Goal: Book appointment/travel/reservation

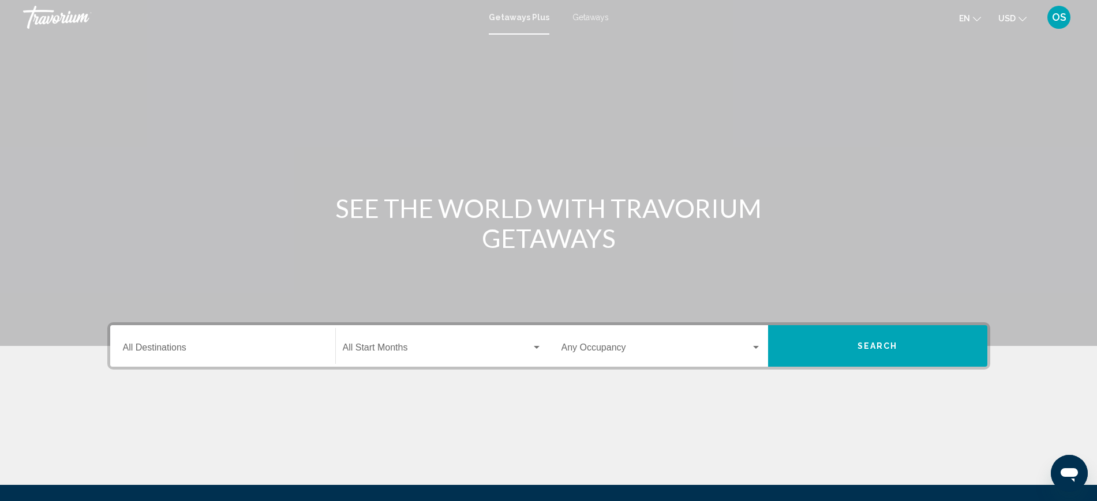
click at [204, 353] on input "Destination All Destinations" at bounding box center [223, 350] width 200 height 10
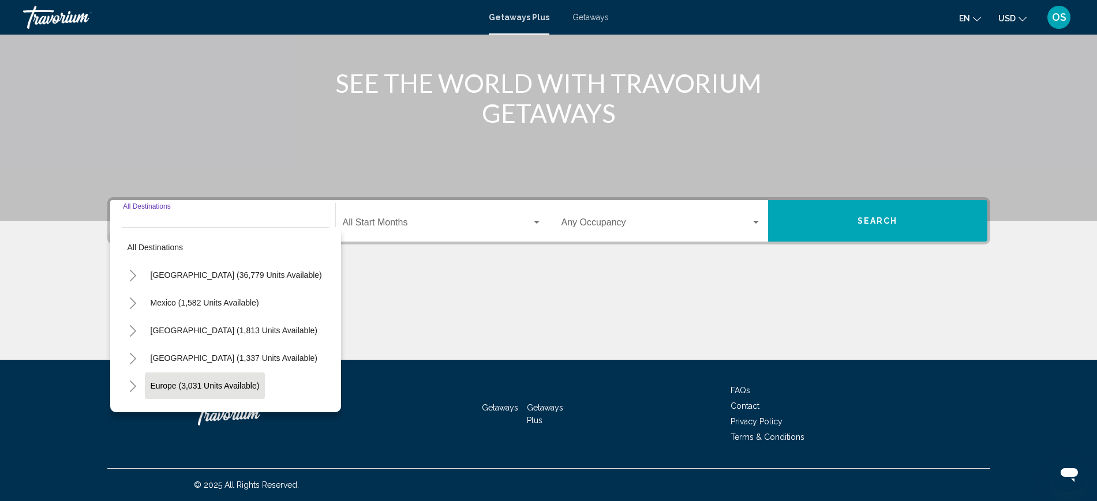
scroll to position [72, 0]
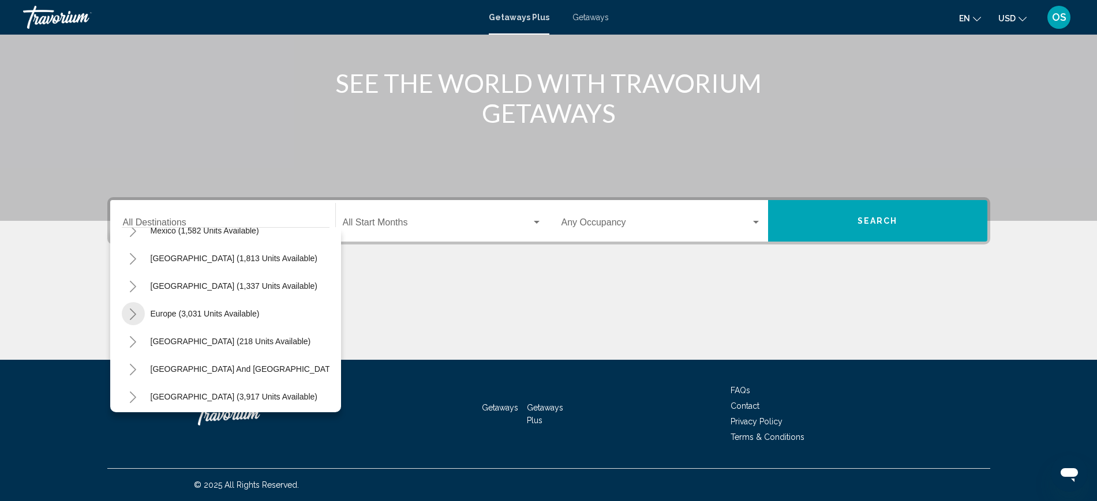
click at [134, 312] on icon "Toggle Europe (3,031 units available)" at bounding box center [133, 315] width 9 height 12
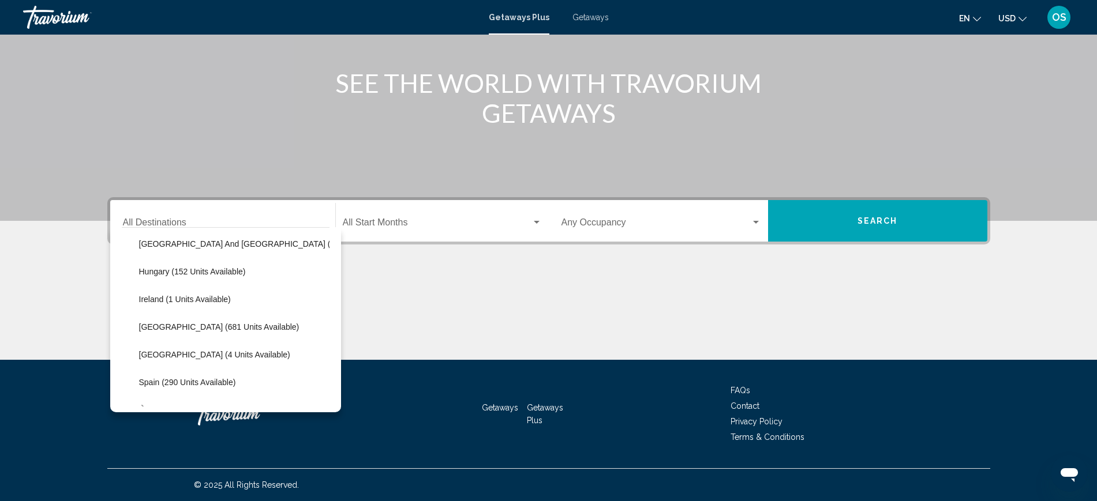
scroll to position [361, 0]
click at [208, 332] on span "[GEOGRAPHIC_DATA] (681 units available)" at bounding box center [219, 329] width 160 height 9
type input "**********"
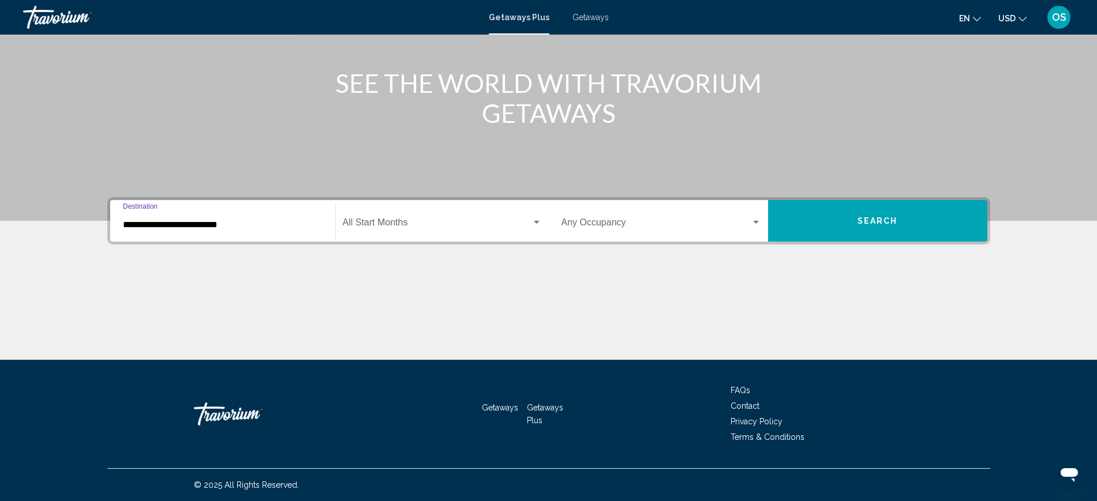
click at [421, 222] on span "Search widget" at bounding box center [437, 225] width 189 height 10
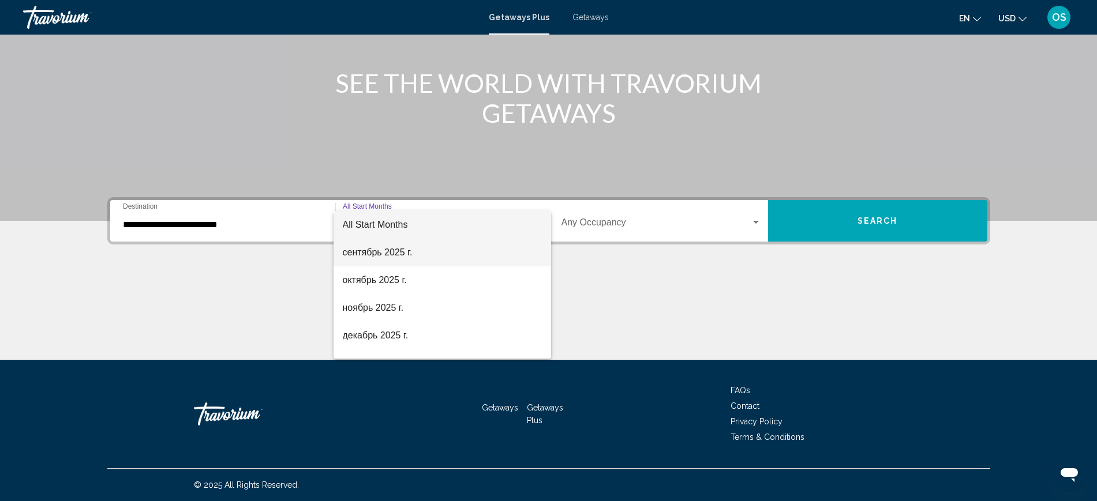
click at [363, 249] on span "сентябрь 2025 г." at bounding box center [442, 253] width 199 height 28
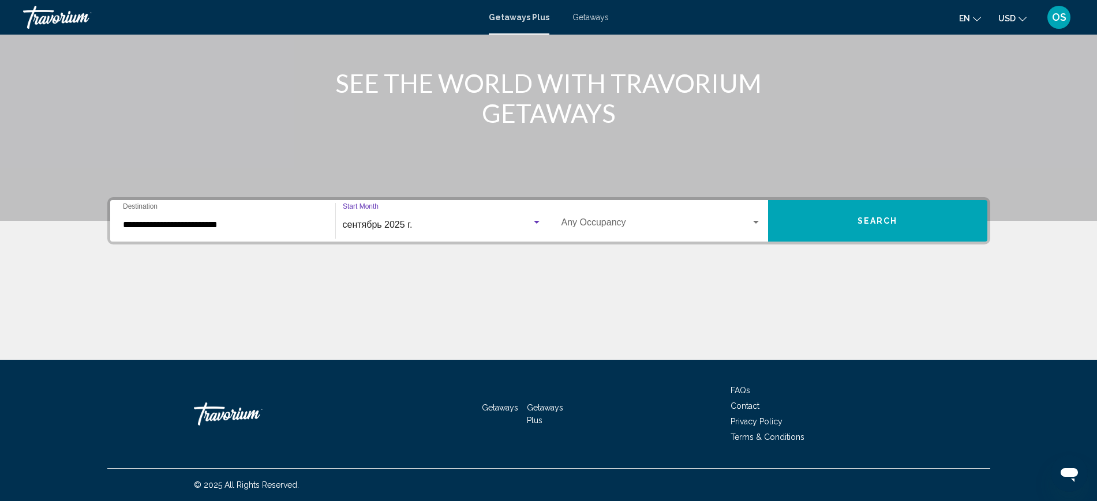
click at [881, 205] on button "Search" at bounding box center [877, 221] width 219 height 42
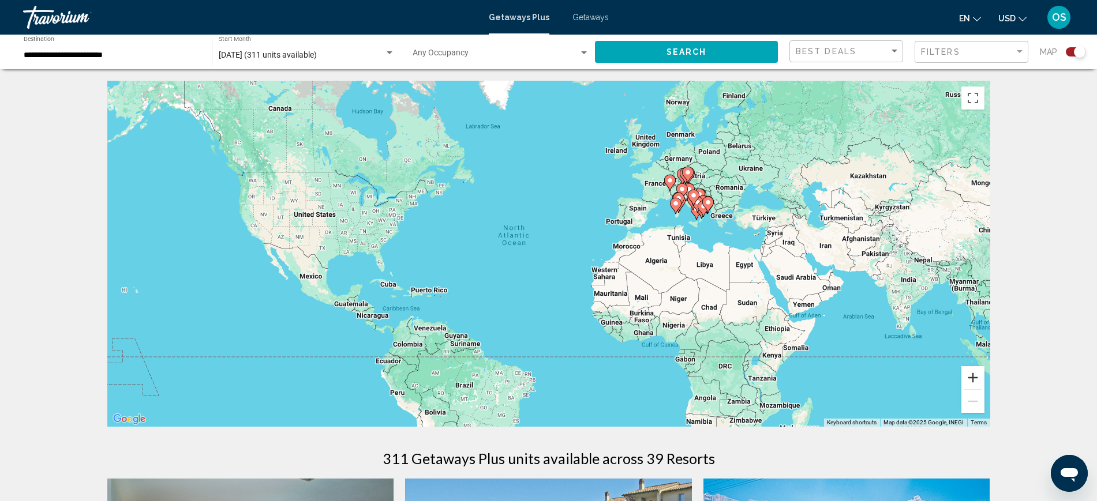
click at [976, 381] on button "Zoom in" at bounding box center [972, 377] width 23 height 23
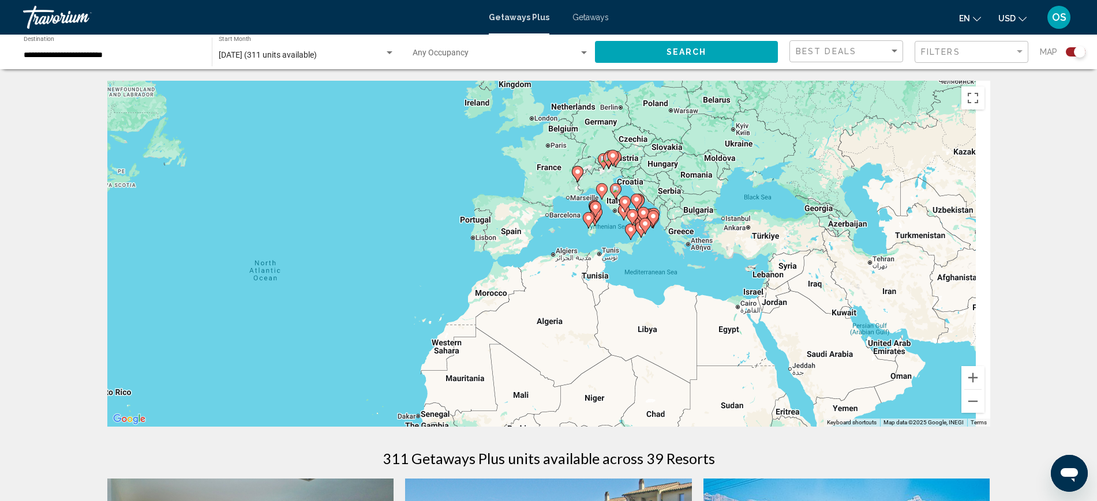
drag, startPoint x: 905, startPoint y: 294, endPoint x: 673, endPoint y: 361, distance: 242.1
click at [656, 355] on div "To activate drag with keyboard, press Alt + Enter. Once in keyboard drag state,…" at bounding box center [548, 254] width 883 height 346
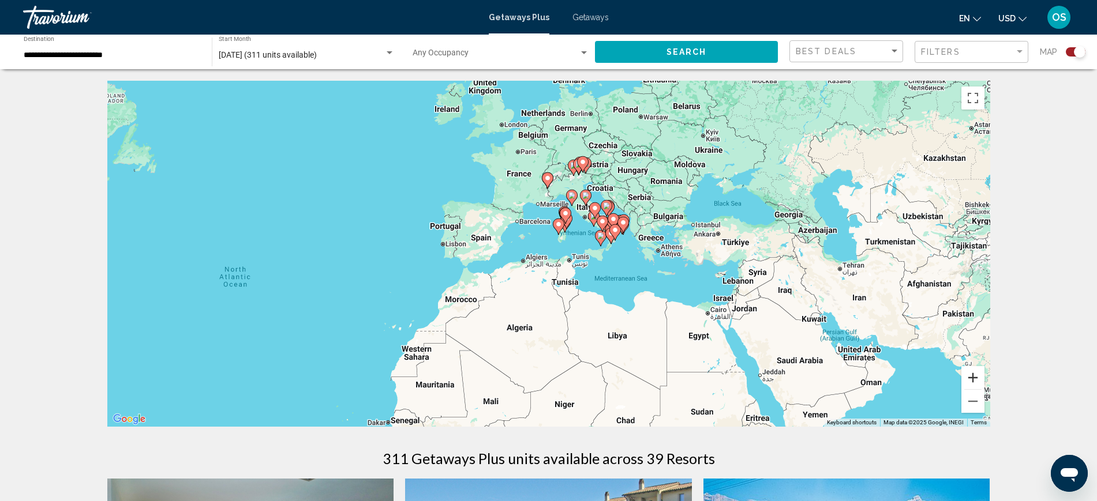
click at [974, 377] on button "Zoom in" at bounding box center [972, 377] width 23 height 23
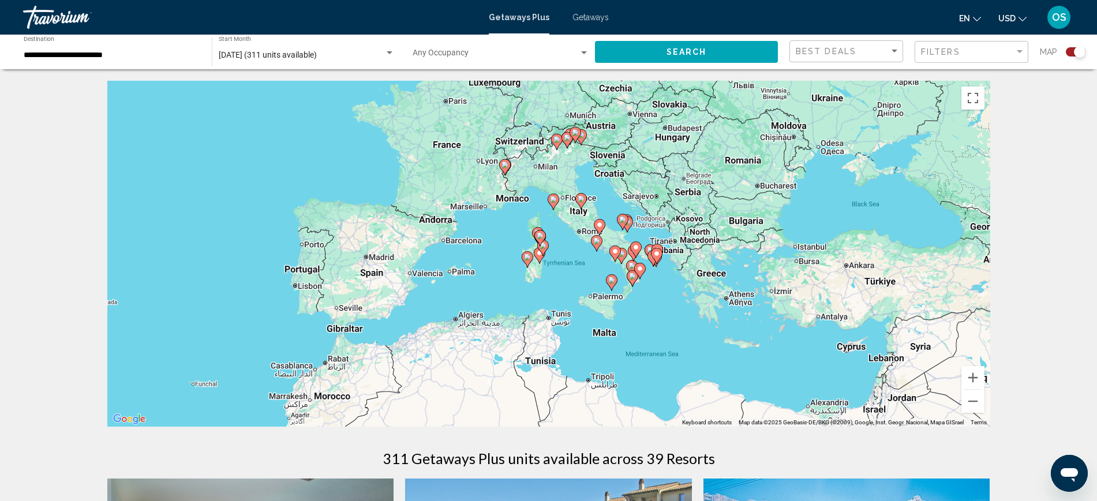
drag, startPoint x: 851, startPoint y: 344, endPoint x: 917, endPoint y: 378, distance: 74.0
click at [810, 401] on div "To activate drag with keyboard, press Alt + Enter. Once in keyboard drag state,…" at bounding box center [548, 254] width 883 height 346
click at [974, 374] on button "Zoom in" at bounding box center [972, 377] width 23 height 23
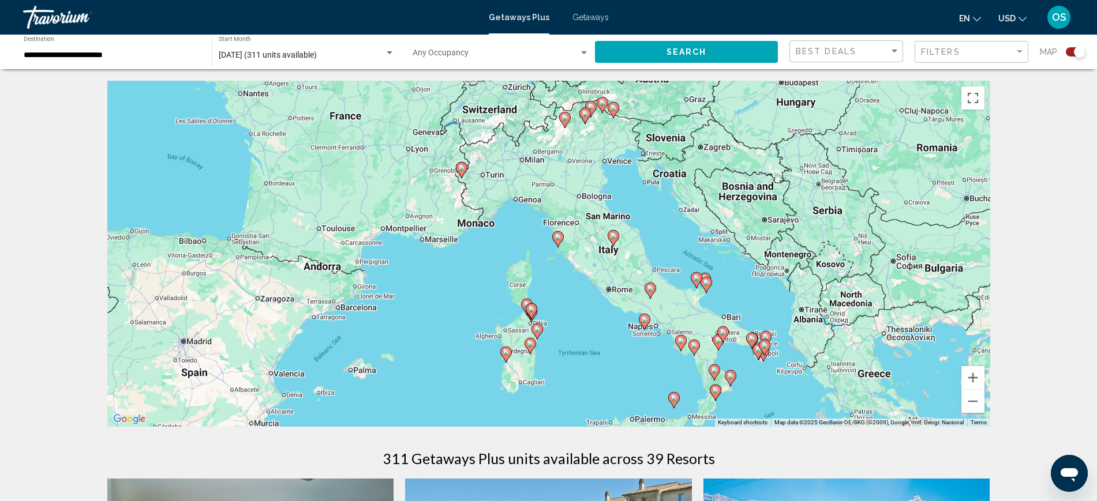
drag, startPoint x: 890, startPoint y: 298, endPoint x: 891, endPoint y: 394, distance: 96.3
click at [891, 394] on div "To activate drag with keyboard, press Alt + Enter. Once in keyboard drag state,…" at bounding box center [548, 254] width 883 height 346
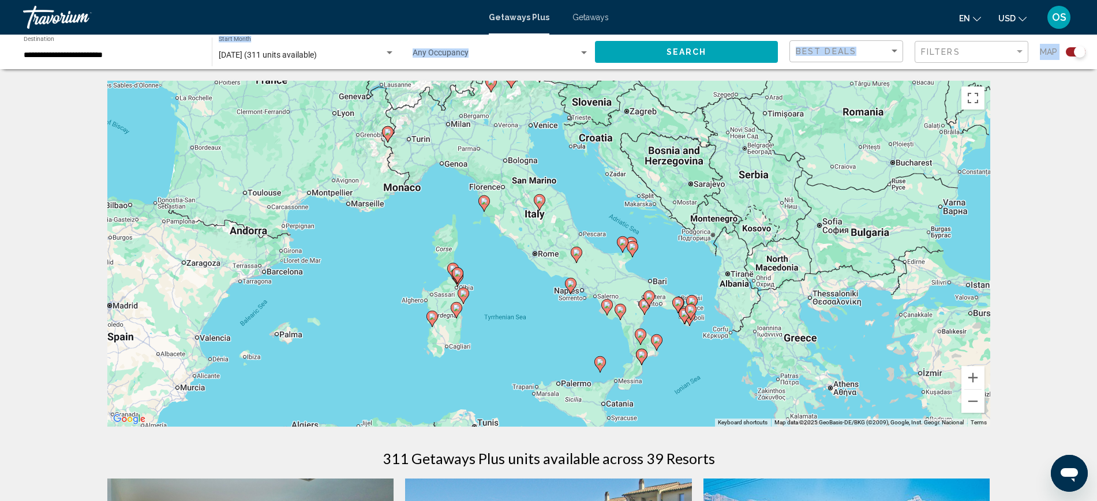
drag, startPoint x: 834, startPoint y: 266, endPoint x: 760, endPoint y: 228, distance: 82.8
click at [760, 228] on div "To activate drag with keyboard, press Alt + Enter. Once in keyboard drag state,…" at bounding box center [548, 254] width 883 height 346
click at [485, 195] on gmp-advanced-marker "Main content" at bounding box center [484, 203] width 12 height 17
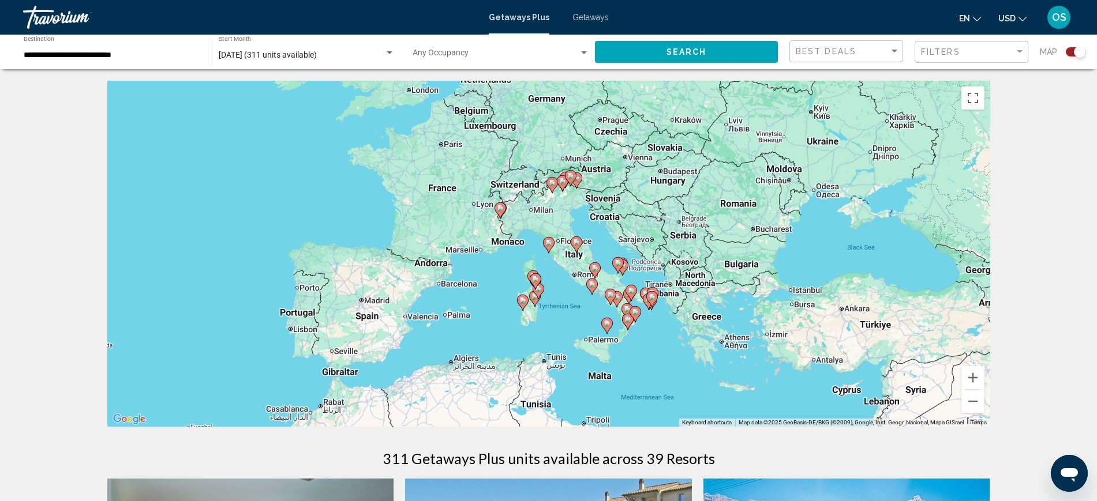
click at [549, 242] on image "Main content" at bounding box center [548, 242] width 7 height 7
type input "**********"
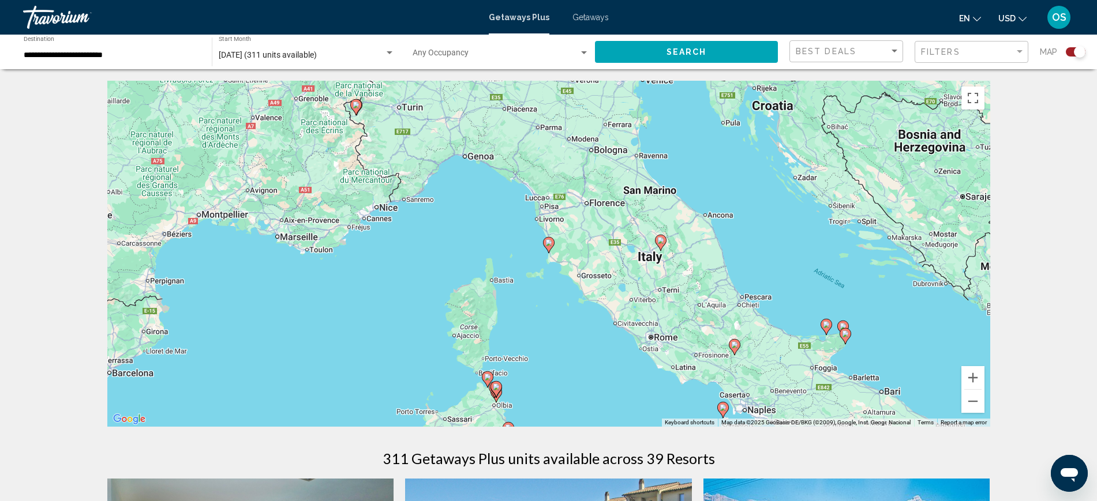
click at [549, 242] on image "Main content" at bounding box center [548, 242] width 7 height 7
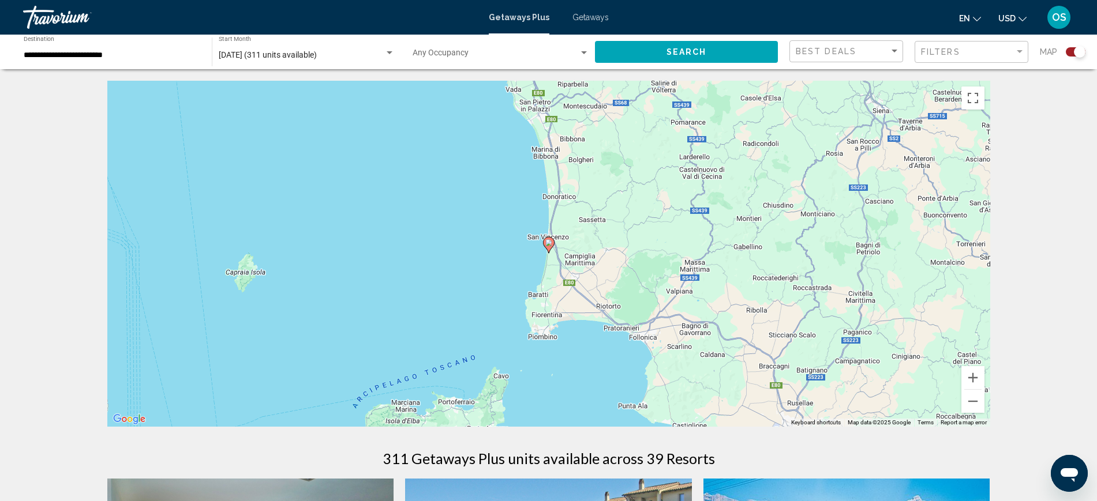
click at [551, 245] on image "Main content" at bounding box center [548, 242] width 7 height 7
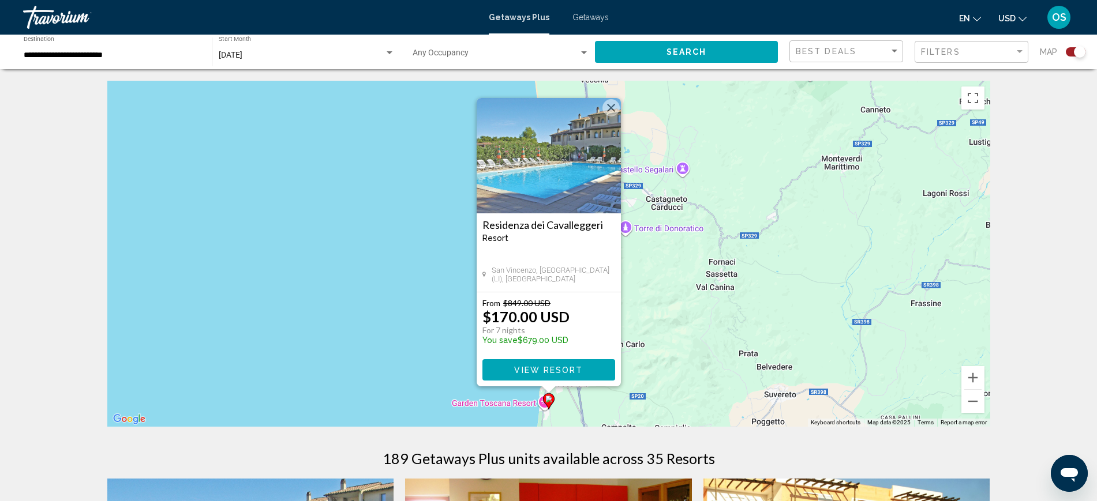
click at [550, 396] on image "Main content" at bounding box center [548, 399] width 7 height 7
click at [561, 359] on button "View Resort" at bounding box center [548, 369] width 133 height 21
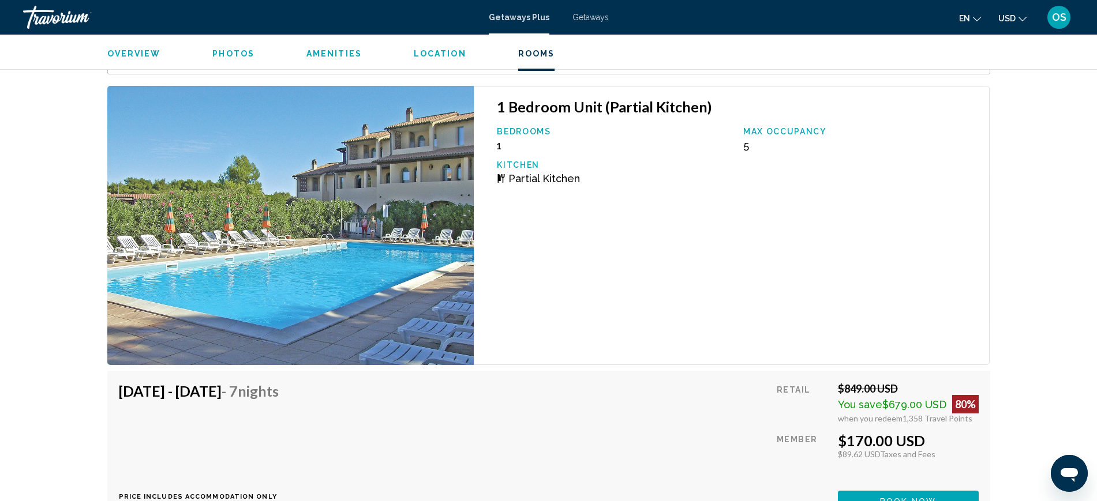
scroll to position [2166, 0]
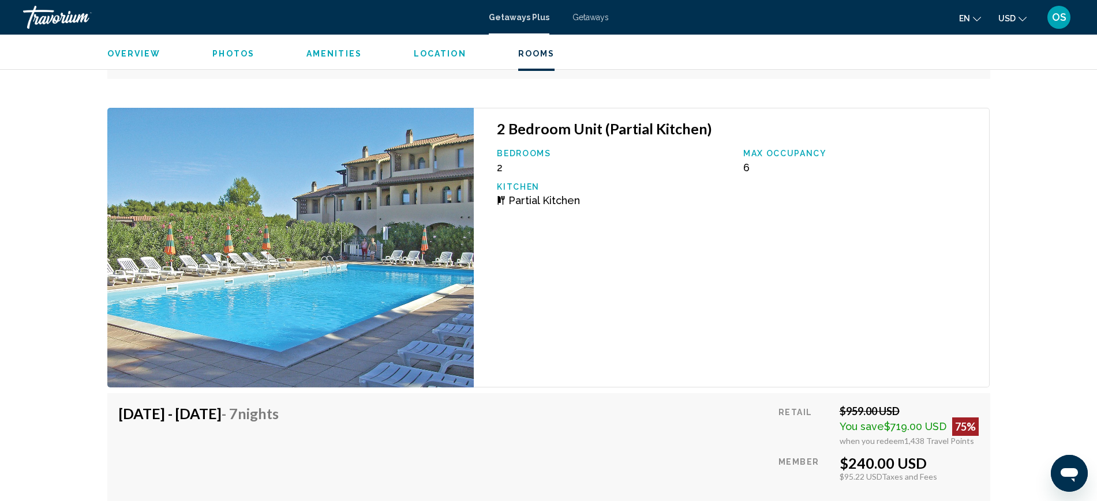
scroll to position [2599, 0]
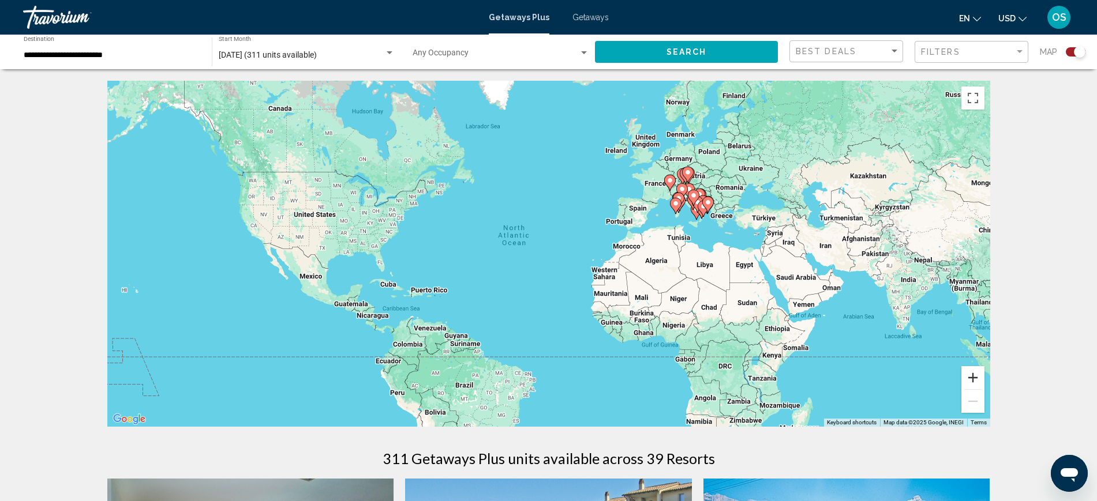
click at [975, 377] on button "Zoom in" at bounding box center [972, 377] width 23 height 23
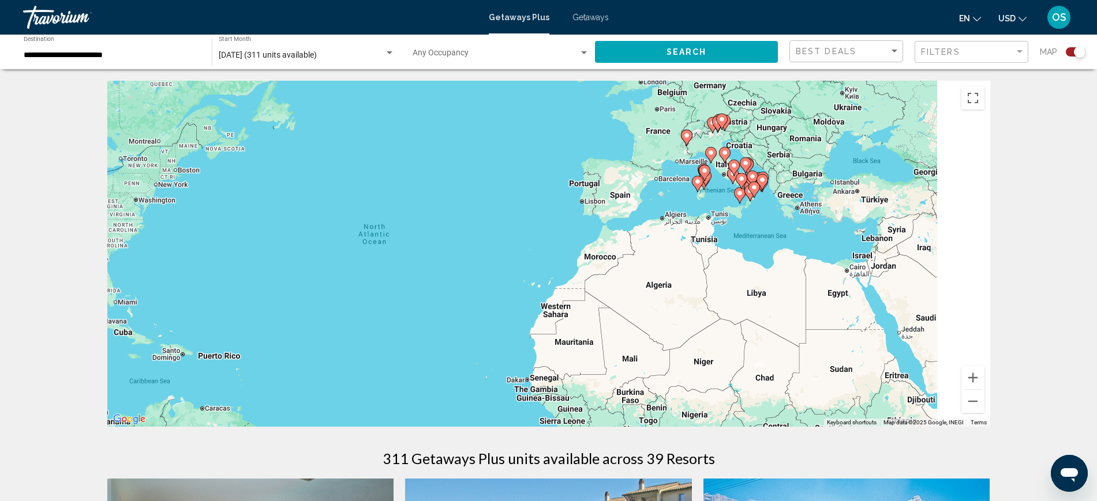
drag, startPoint x: 881, startPoint y: 306, endPoint x: 706, endPoint y: 339, distance: 178.3
click at [702, 335] on div "To activate drag with keyboard, press Alt + Enter. Once in keyboard drag state,…" at bounding box center [548, 254] width 883 height 346
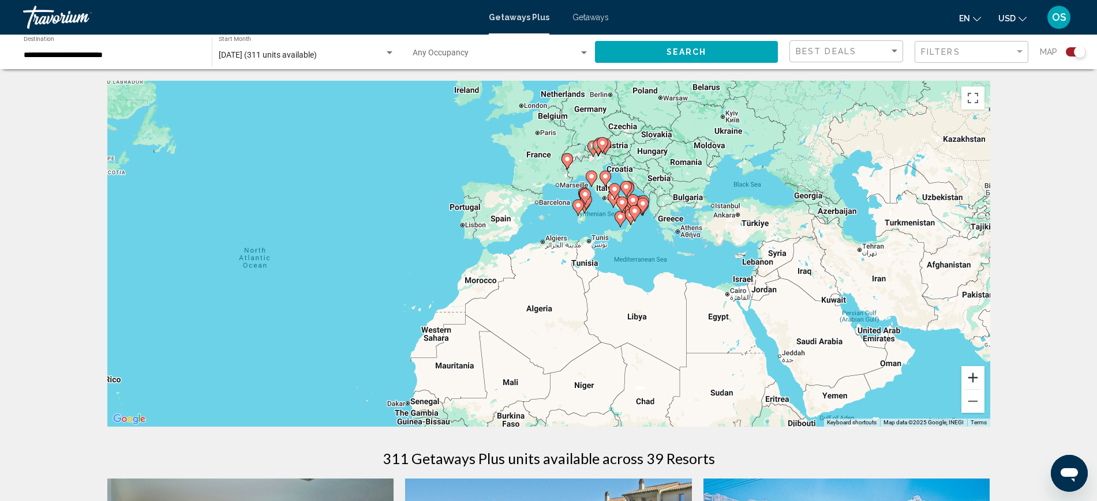
click at [970, 379] on button "Zoom in" at bounding box center [972, 377] width 23 height 23
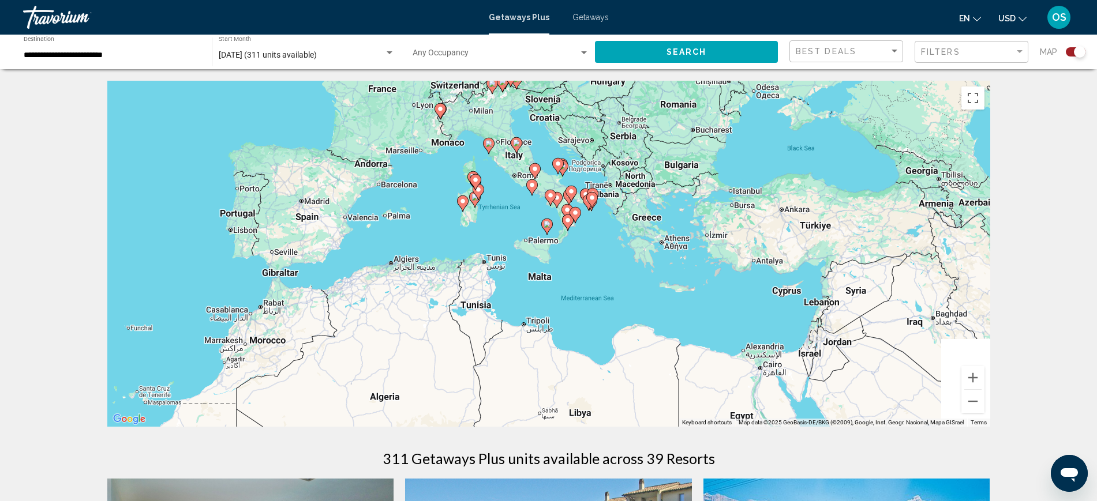
drag, startPoint x: 926, startPoint y: 331, endPoint x: 779, endPoint y: 365, distance: 150.3
click at [779, 365] on div "To activate drag with keyboard, press Alt + Enter. Once in keyboard drag state,…" at bounding box center [548, 254] width 883 height 346
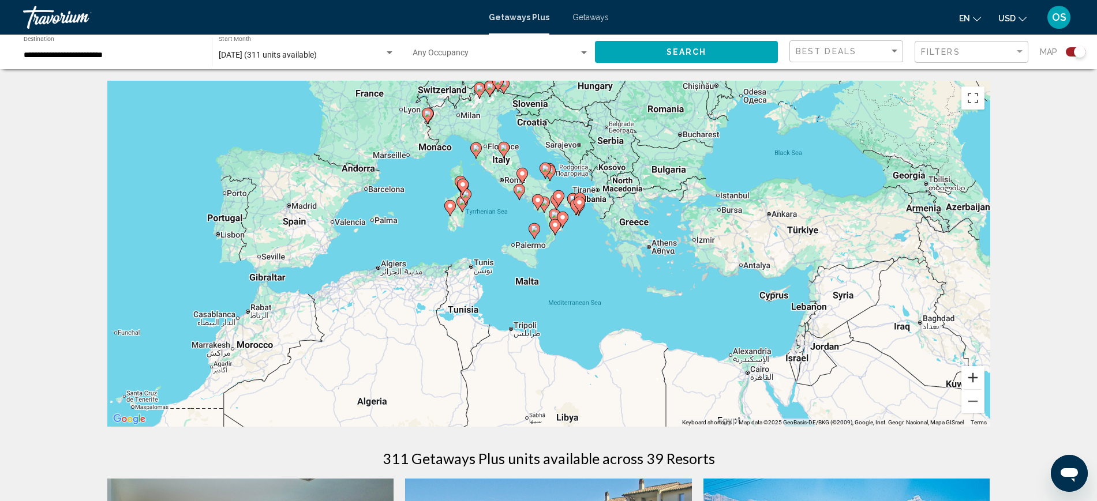
click at [974, 377] on button "Zoom in" at bounding box center [972, 377] width 23 height 23
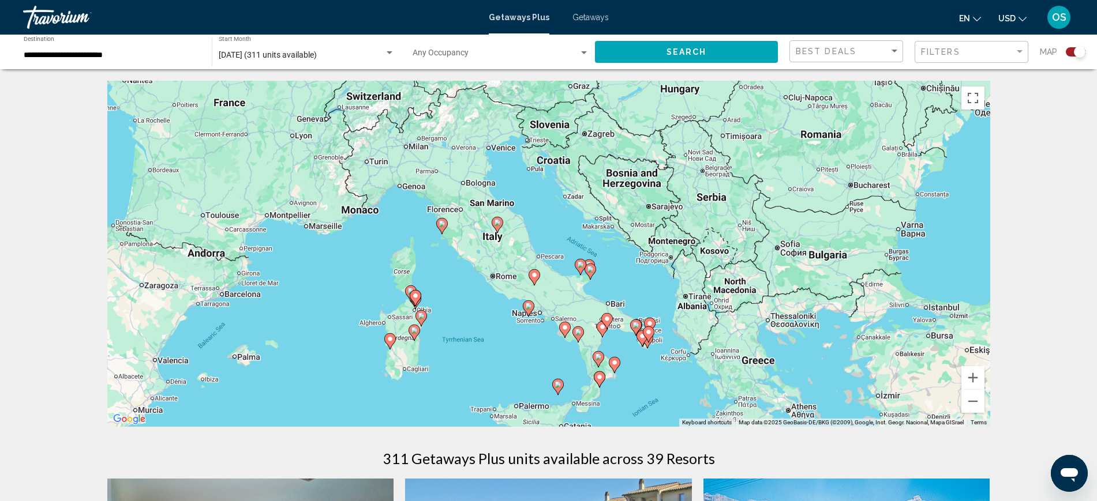
drag, startPoint x: 805, startPoint y: 268, endPoint x: 840, endPoint y: 408, distance: 143.8
click at [840, 408] on div "To activate drag with keyboard, press Alt + Enter. Once in keyboard drag state,…" at bounding box center [548, 254] width 883 height 346
click at [442, 224] on image "Main content" at bounding box center [441, 223] width 7 height 7
click at [444, 223] on image "Main content" at bounding box center [441, 223] width 7 height 7
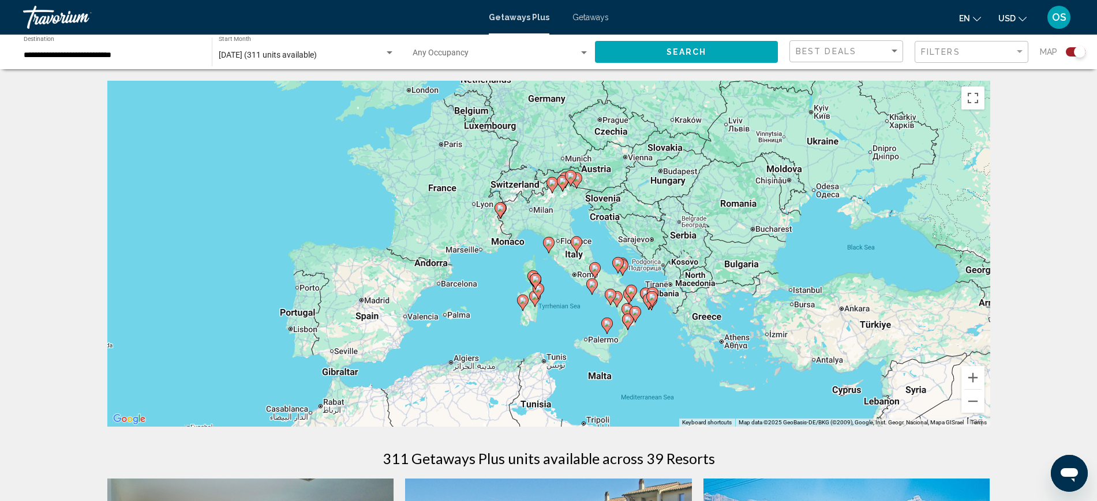
click at [549, 243] on image "Main content" at bounding box center [548, 242] width 7 height 7
type input "**********"
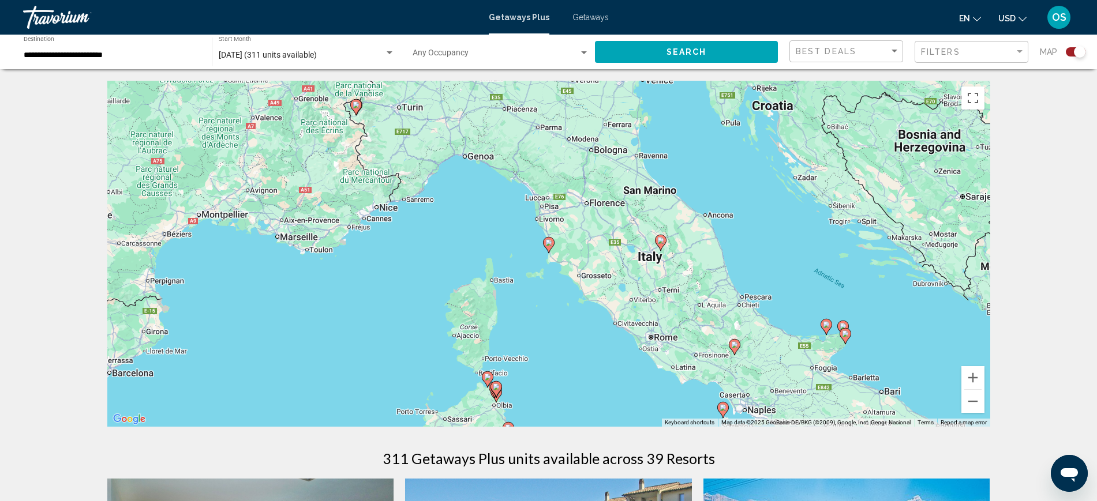
click at [550, 242] on image "Main content" at bounding box center [548, 242] width 7 height 7
click at [549, 240] on image "Main content" at bounding box center [548, 242] width 7 height 7
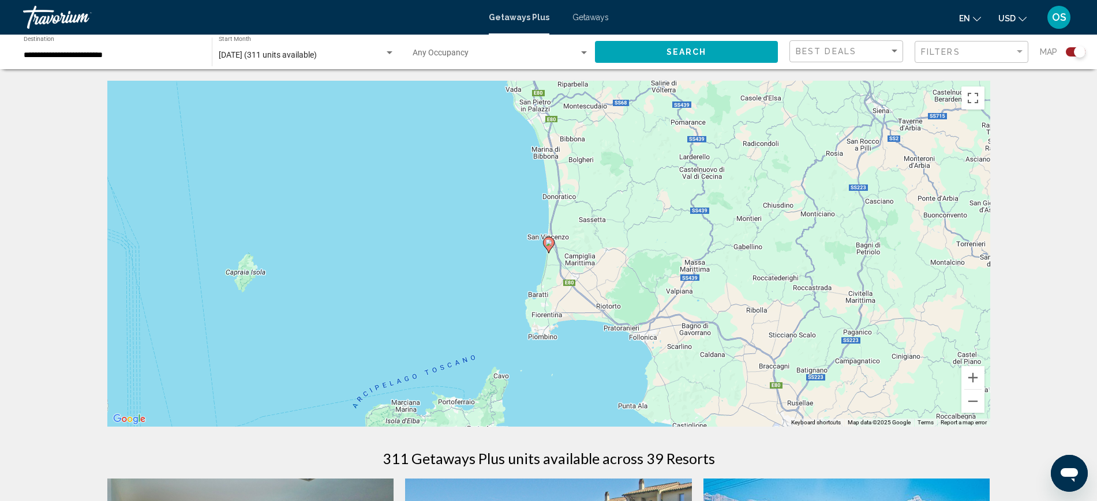
click at [550, 247] on icon "Main content" at bounding box center [548, 245] width 10 height 15
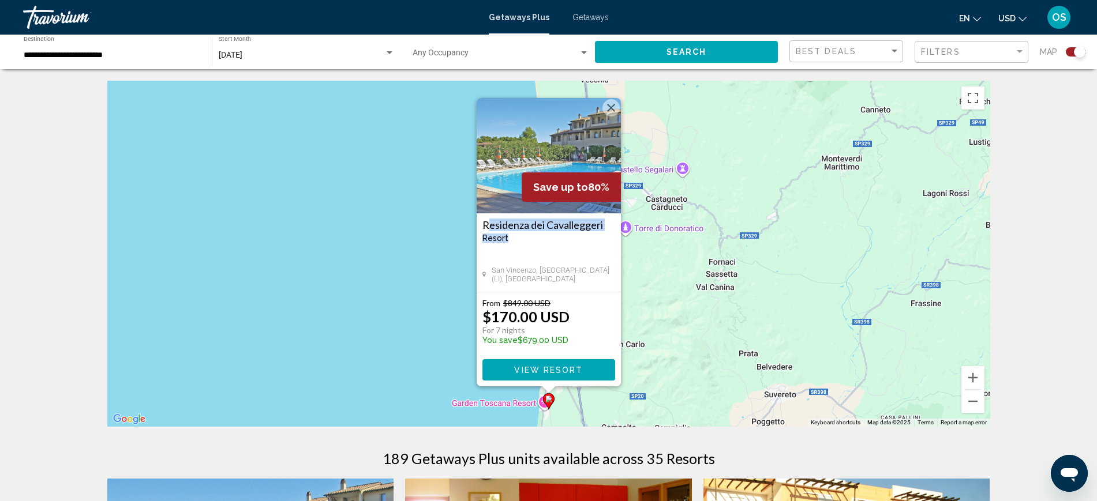
drag, startPoint x: 515, startPoint y: 239, endPoint x: 497, endPoint y: 239, distance: 17.9
click at [478, 228] on div "[GEOGRAPHIC_DATA] - This is an adults only resort [GEOGRAPHIC_DATA], [GEOGRAPHI…" at bounding box center [548, 252] width 144 height 78
copy div "Residenza dei [GEOGRAPHIC_DATA]"
click at [613, 110] on button "Close" at bounding box center [610, 107] width 17 height 17
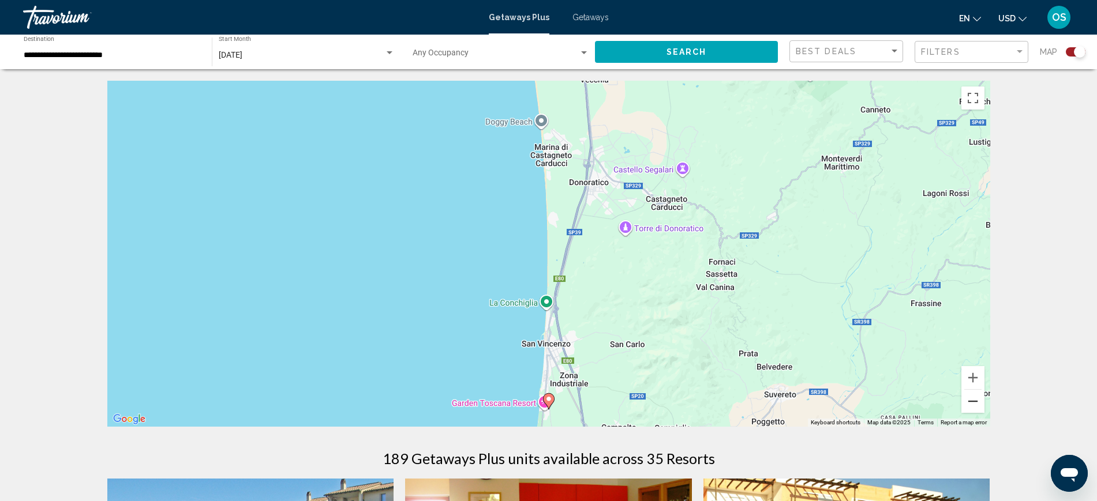
click at [974, 404] on button "Zoom out" at bounding box center [972, 401] width 23 height 23
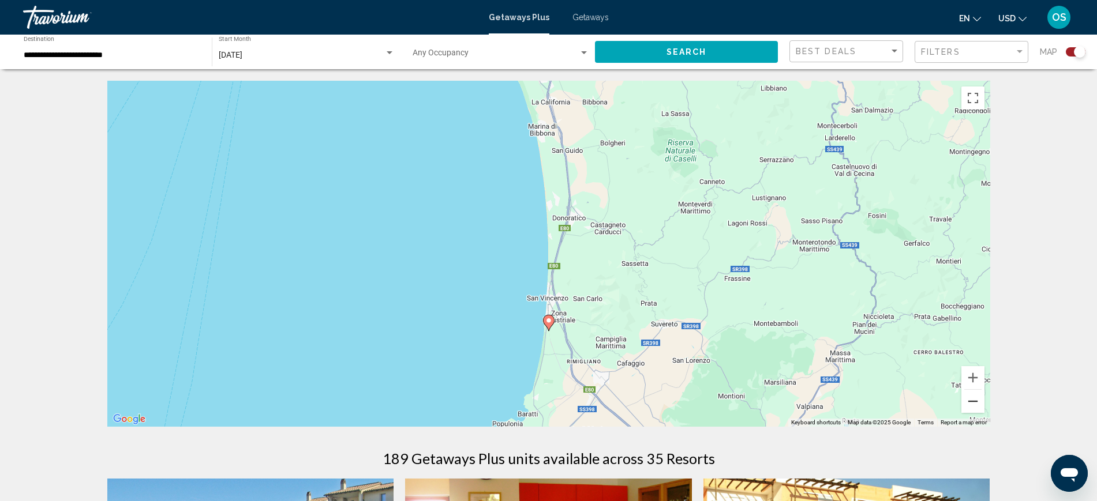
click at [974, 404] on button "Zoom out" at bounding box center [972, 401] width 23 height 23
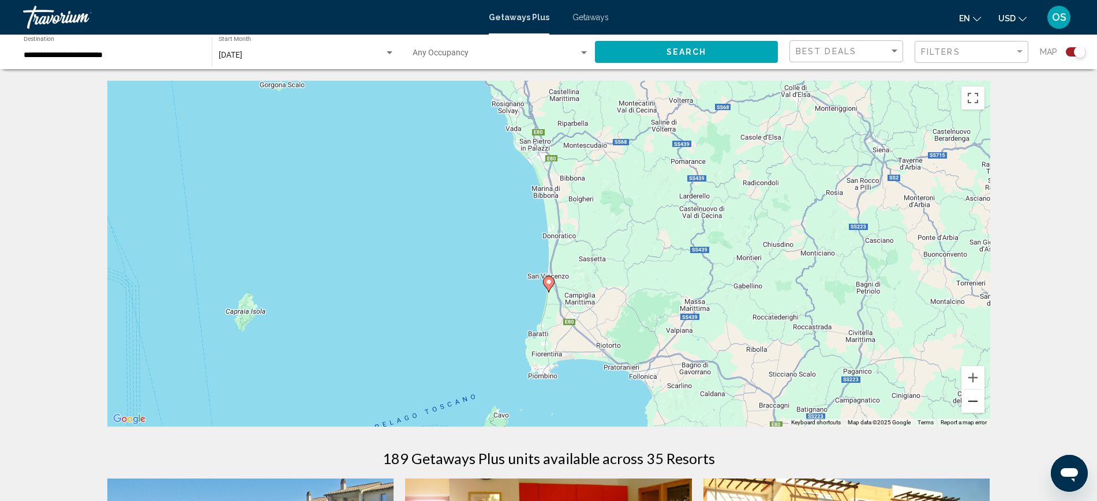
click at [974, 404] on button "Zoom out" at bounding box center [972, 401] width 23 height 23
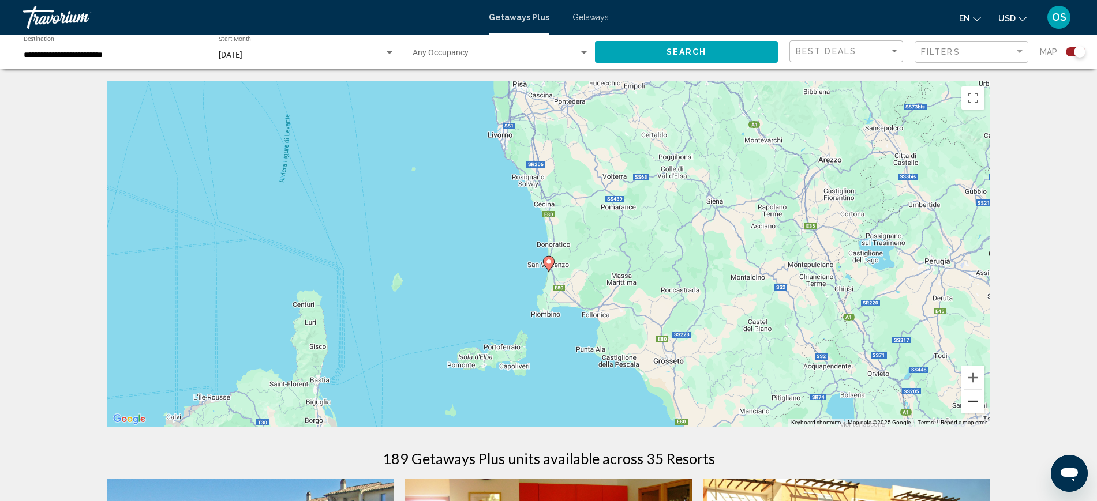
click at [973, 397] on button "Zoom out" at bounding box center [972, 401] width 23 height 23
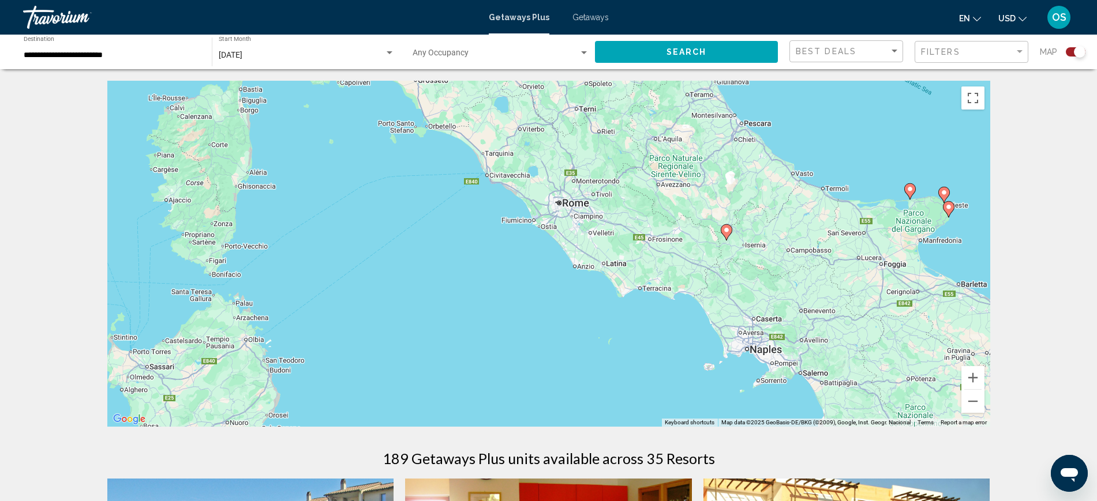
drag, startPoint x: 899, startPoint y: 325, endPoint x: 663, endPoint y: 78, distance: 340.7
click at [668, 82] on div "To activate drag with keyboard, press Alt + Enter. Once in keyboard drag state,…" at bounding box center [548, 254] width 883 height 346
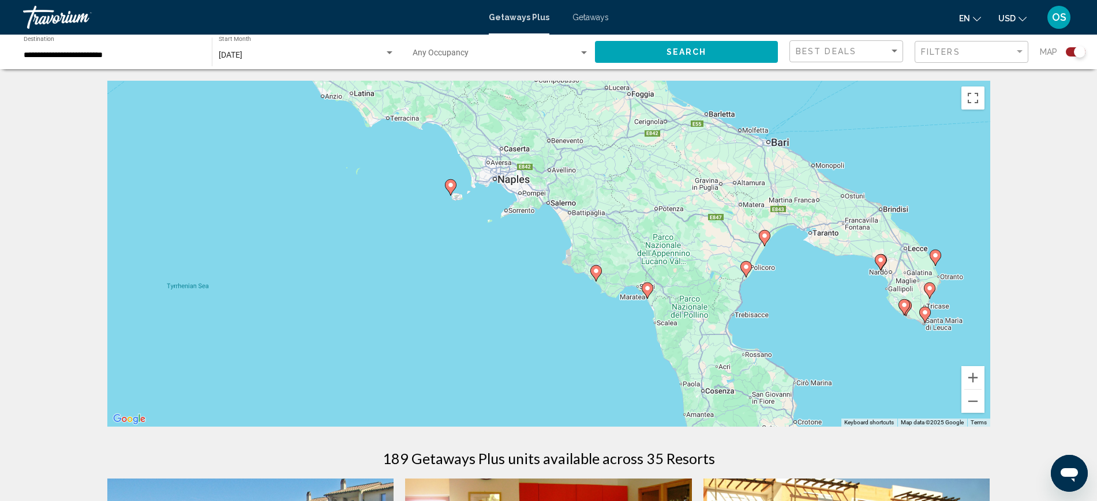
drag, startPoint x: 797, startPoint y: 283, endPoint x: 666, endPoint y: 150, distance: 186.8
click at [666, 150] on div "To activate drag with keyboard, press Alt + Enter. Once in keyboard drag state,…" at bounding box center [548, 254] width 883 height 346
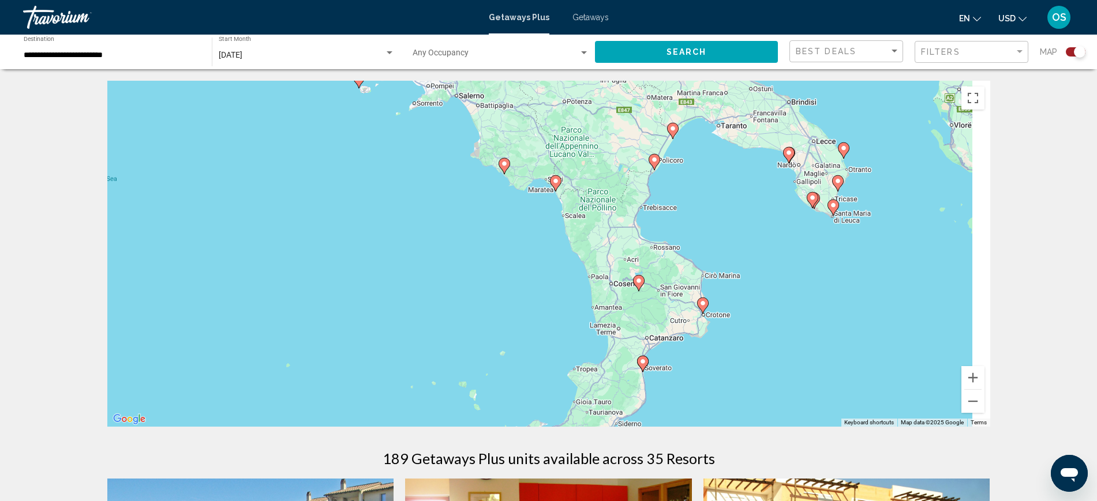
drag, startPoint x: 717, startPoint y: 366, endPoint x: 607, endPoint y: 251, distance: 159.1
click at [624, 257] on div "To activate drag with keyboard, press Alt + Enter. Once in keyboard drag state,…" at bounding box center [548, 254] width 883 height 346
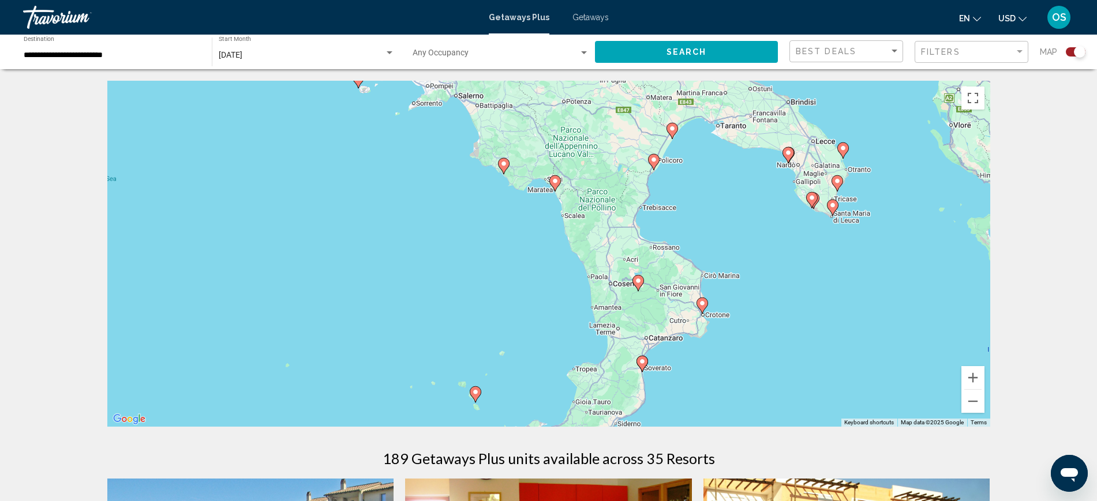
click at [505, 167] on image "Main content" at bounding box center [503, 163] width 7 height 7
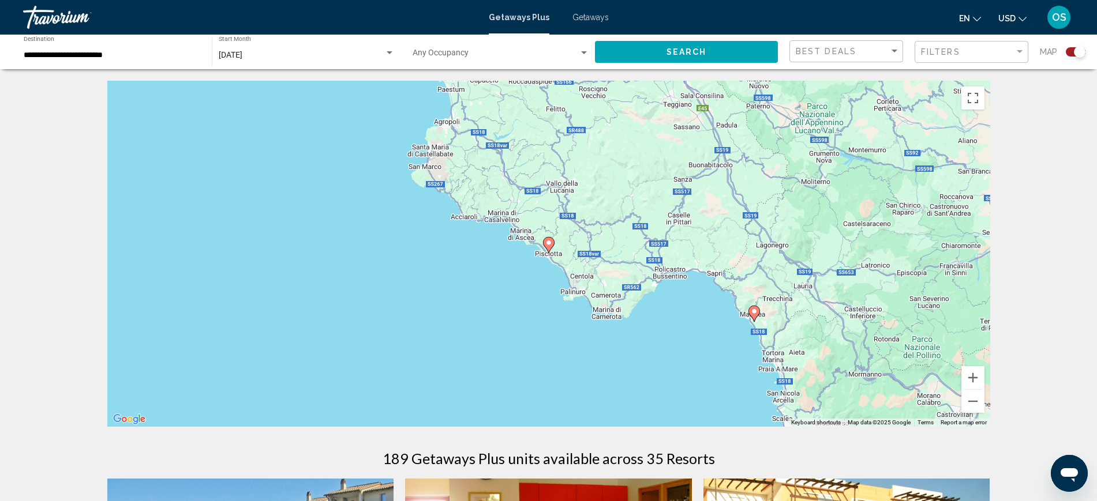
click at [551, 237] on icon "Main content" at bounding box center [549, 245] width 12 height 16
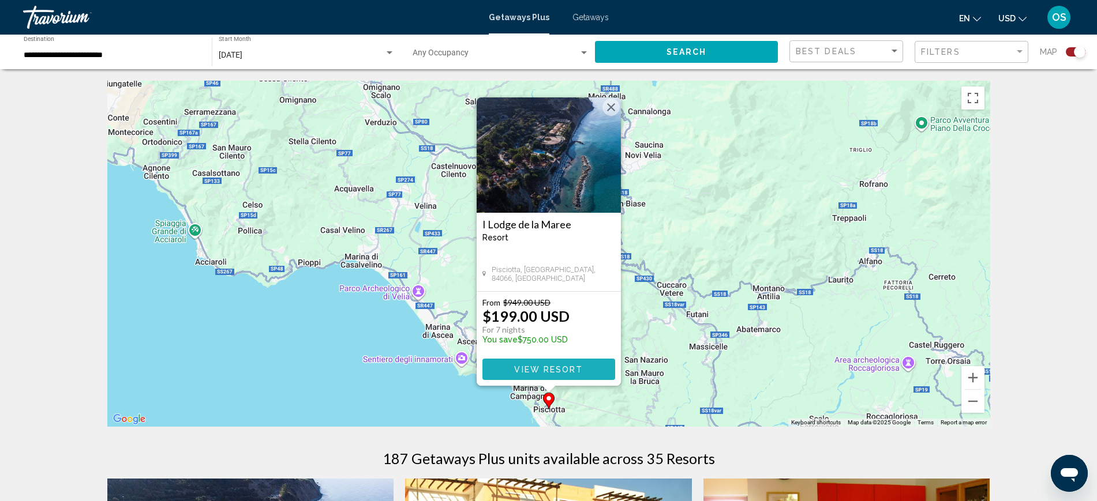
click at [554, 365] on span "View Resort" at bounding box center [548, 369] width 69 height 9
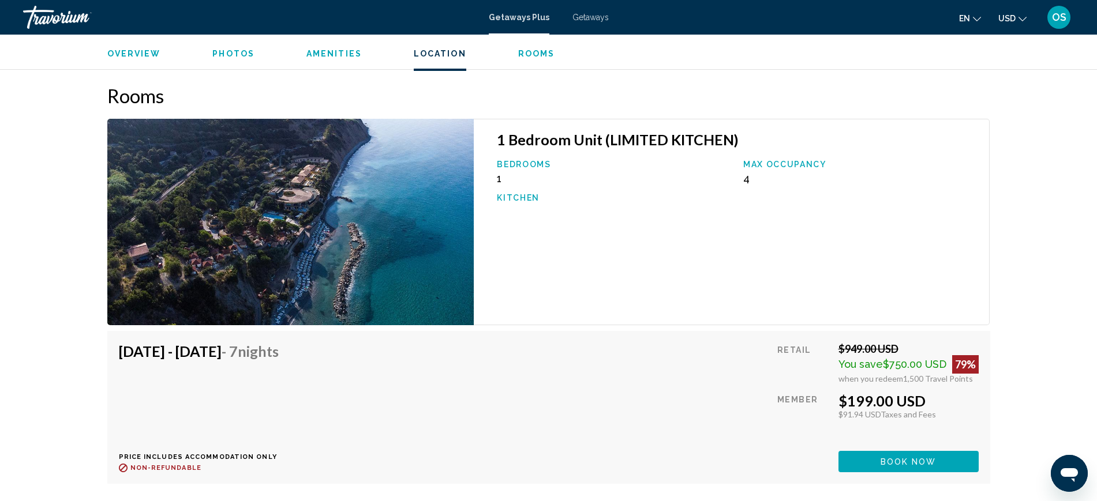
scroll to position [1731, 0]
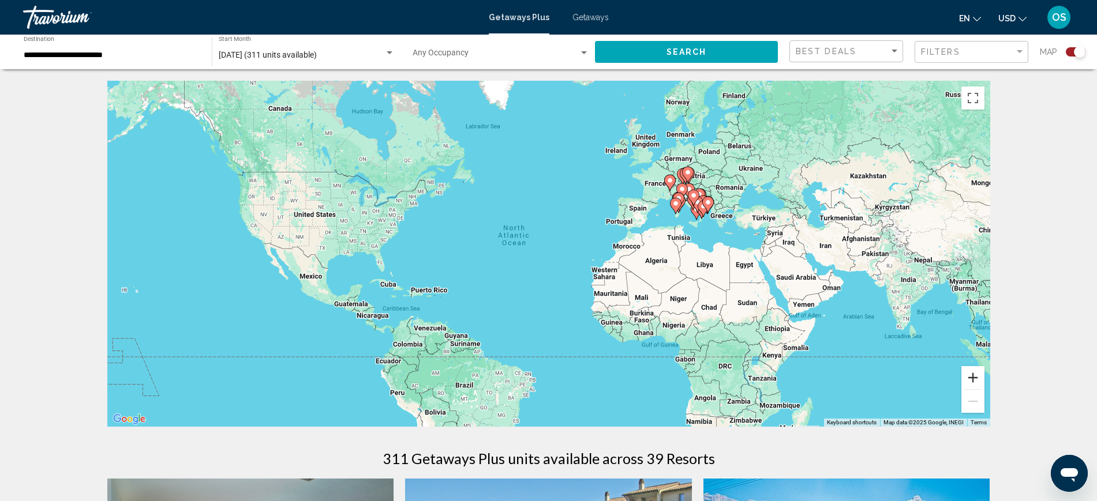
click at [973, 382] on button "Zoom in" at bounding box center [972, 377] width 23 height 23
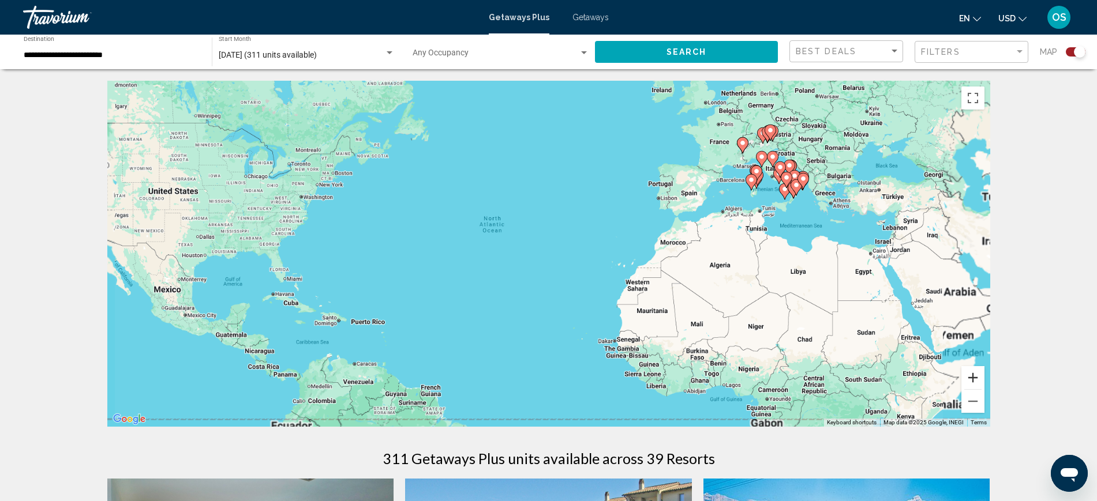
click at [973, 382] on button "Zoom in" at bounding box center [972, 377] width 23 height 23
click at [973, 383] on button "Zoom in" at bounding box center [972, 377] width 23 height 23
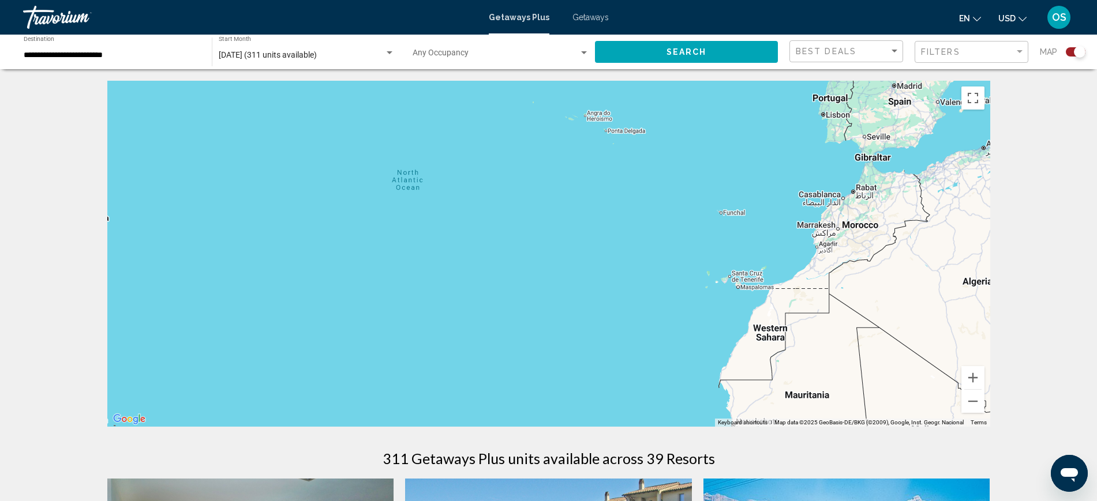
drag, startPoint x: 924, startPoint y: 327, endPoint x: 343, endPoint y: 425, distance: 588.6
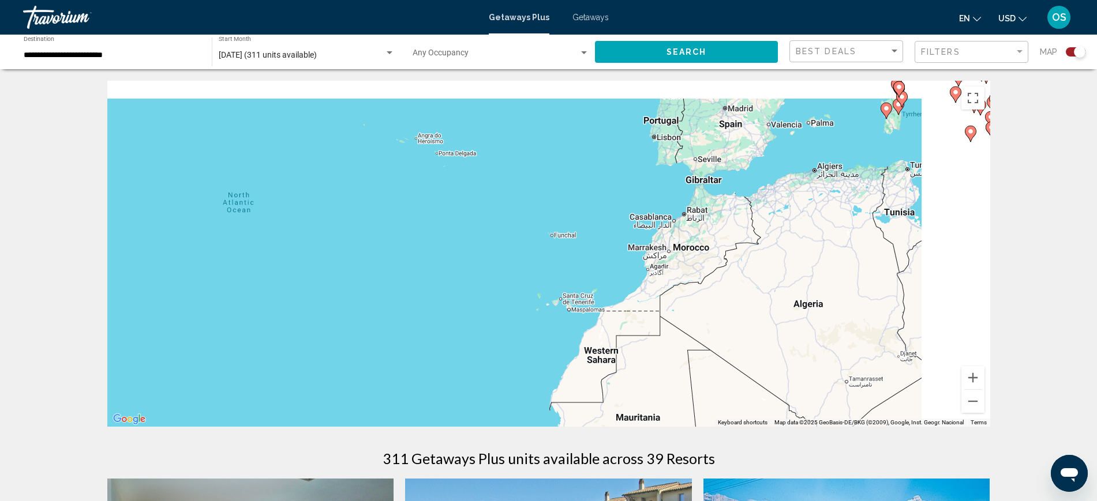
drag, startPoint x: 805, startPoint y: 275, endPoint x: 473, endPoint y: 316, distance: 334.7
click at [428, 341] on div "To activate drag with keyboard, press Alt + Enter. Once in keyboard drag state,…" at bounding box center [548, 254] width 883 height 346
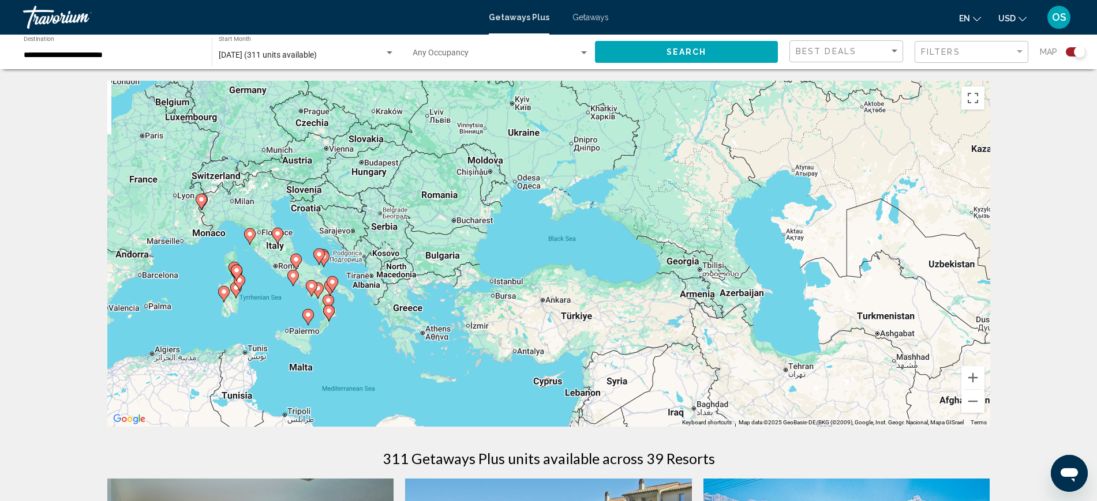
drag, startPoint x: 639, startPoint y: 292, endPoint x: 879, endPoint y: 278, distance: 239.8
click at [839, 295] on div "To activate drag with keyboard, press Alt + Enter. Once in keyboard drag state,…" at bounding box center [548, 254] width 883 height 346
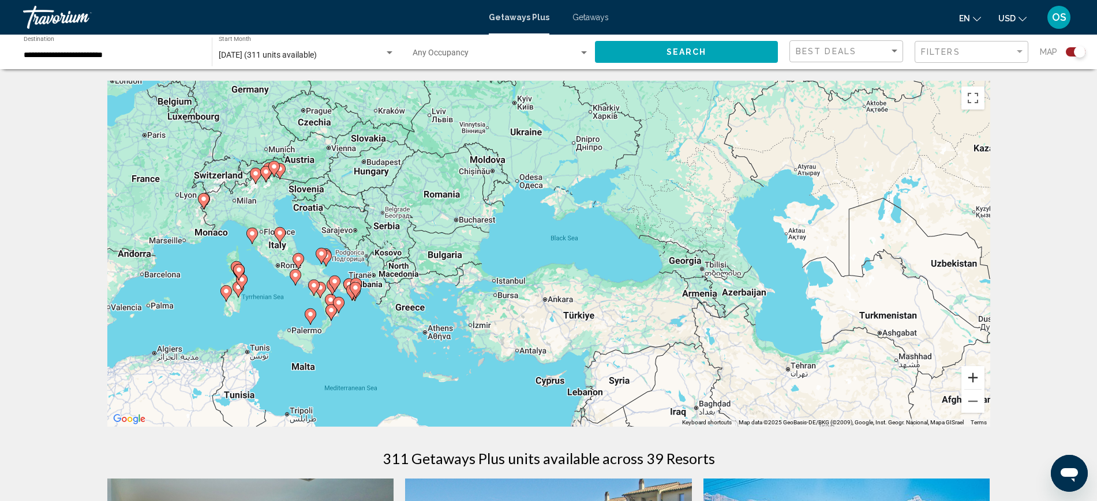
click at [975, 374] on button "Zoom in" at bounding box center [972, 377] width 23 height 23
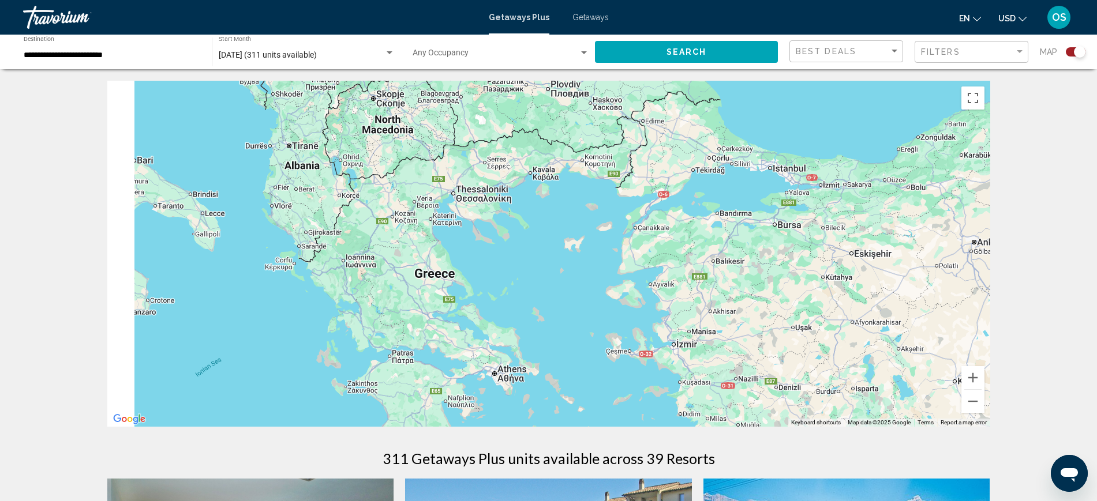
drag, startPoint x: 557, startPoint y: 351, endPoint x: 959, endPoint y: 182, distance: 435.8
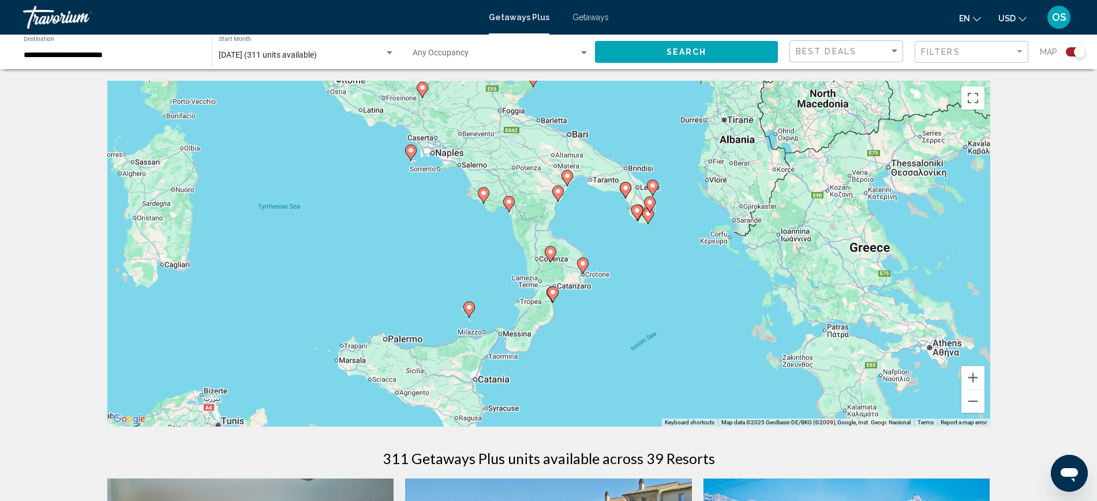
drag, startPoint x: 599, startPoint y: 249, endPoint x: 1011, endPoint y: 234, distance: 412.2
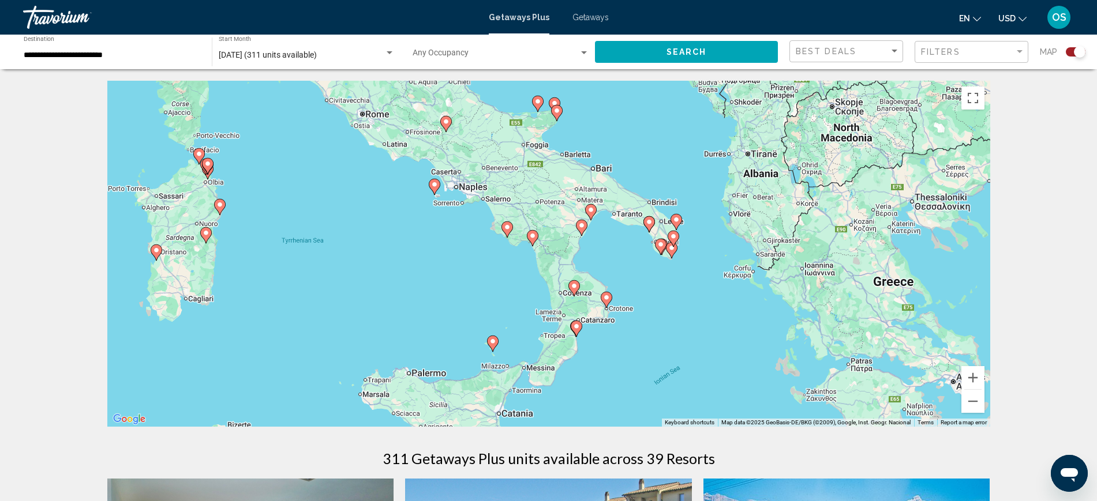
drag, startPoint x: 674, startPoint y: 283, endPoint x: 706, endPoint y: 328, distance: 55.5
click at [706, 328] on div "To activate drag with keyboard, press Alt + Enter. Once in keyboard drag state,…" at bounding box center [548, 254] width 883 height 346
click at [434, 187] on g "Main content" at bounding box center [435, 187] width 12 height 16
click at [434, 187] on image "Main content" at bounding box center [434, 184] width 7 height 7
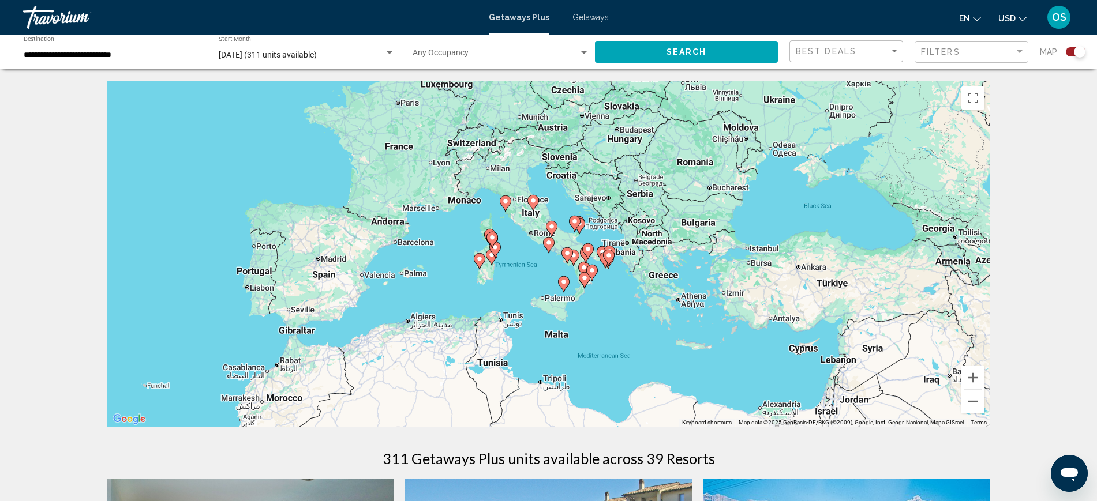
click at [548, 241] on image "Main content" at bounding box center [548, 242] width 7 height 7
type input "**********"
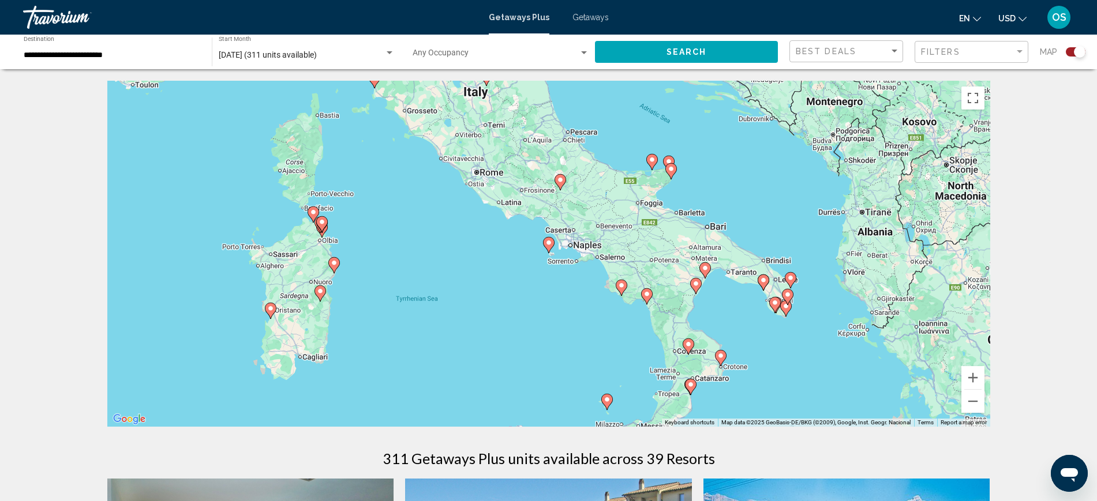
click at [547, 249] on icon "Main content" at bounding box center [548, 245] width 10 height 15
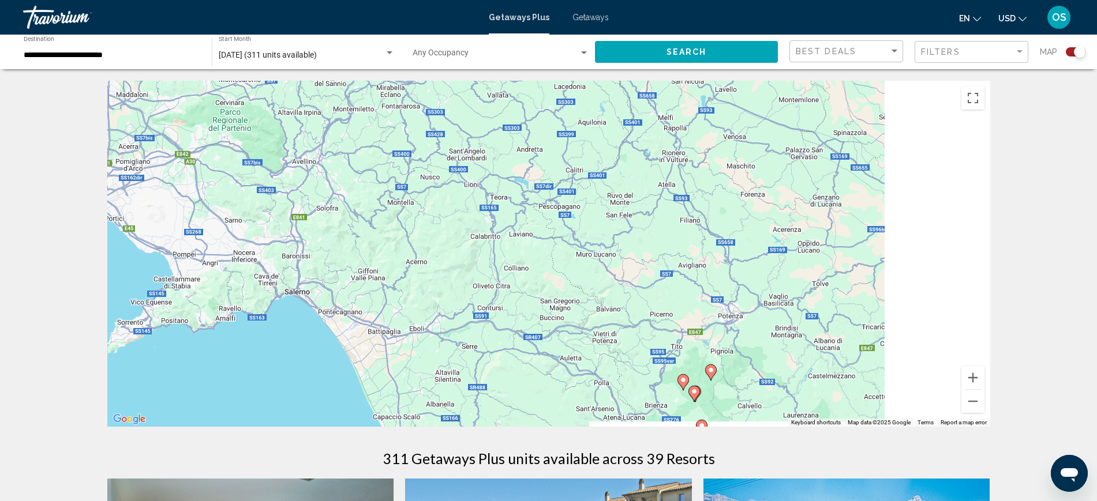
drag, startPoint x: 875, startPoint y: 258, endPoint x: 407, endPoint y: 257, distance: 467.8
click at [231, 267] on div "To activate drag with keyboard, press Alt + Enter. Once in keyboard drag state,…" at bounding box center [548, 254] width 883 height 346
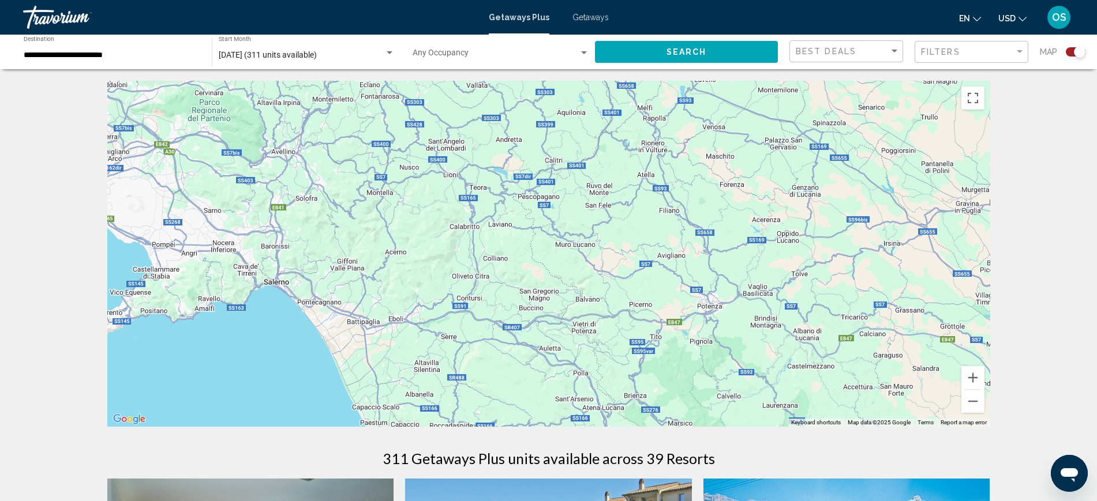
drag, startPoint x: 601, startPoint y: 327, endPoint x: 525, endPoint y: 116, distance: 223.7
click at [529, 132] on div "To activate drag with keyboard, press Alt + Enter. Once in keyboard drag state,…" at bounding box center [548, 254] width 883 height 346
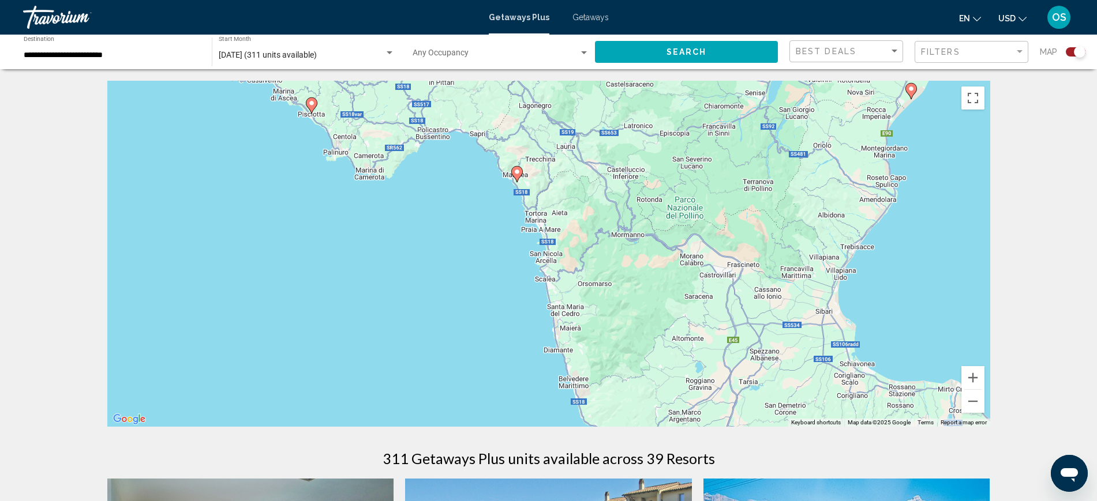
drag, startPoint x: 463, startPoint y: 212, endPoint x: 483, endPoint y: 212, distance: 20.2
click at [483, 212] on div "To activate drag with keyboard, press Alt + Enter. Once in keyboard drag state,…" at bounding box center [548, 254] width 883 height 346
click at [516, 171] on image "Main content" at bounding box center [516, 171] width 7 height 7
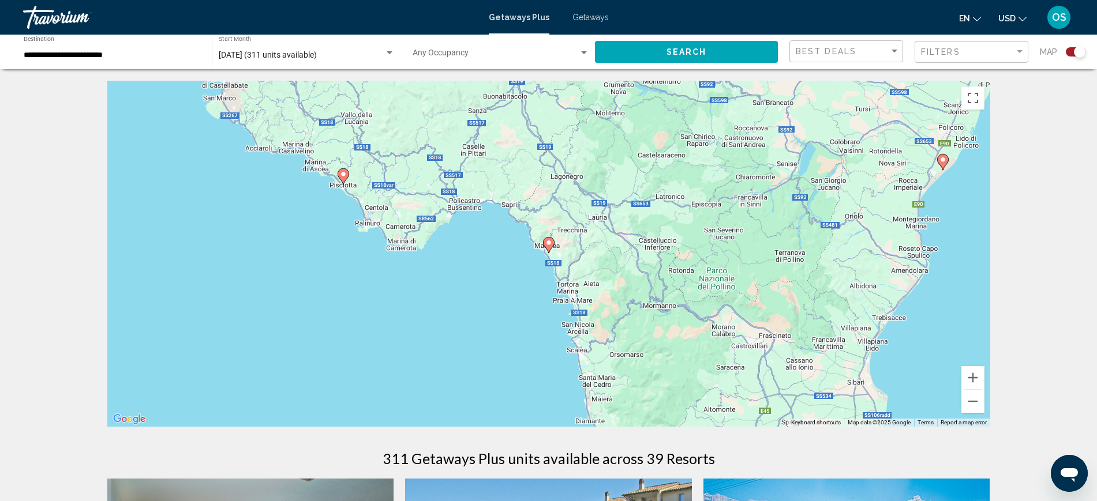
click at [549, 239] on icon "Main content" at bounding box center [548, 245] width 10 height 15
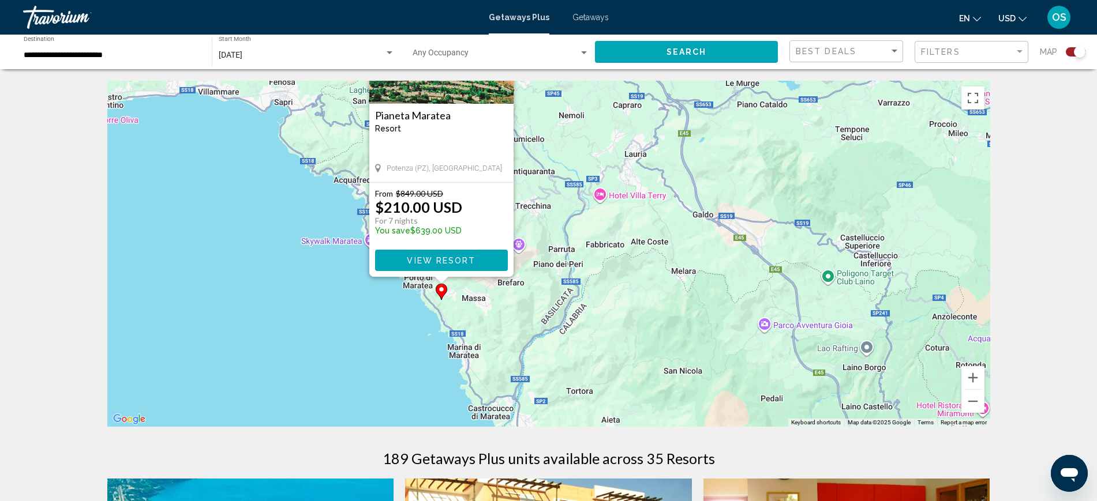
drag, startPoint x: 817, startPoint y: 279, endPoint x: 662, endPoint y: 76, distance: 254.8
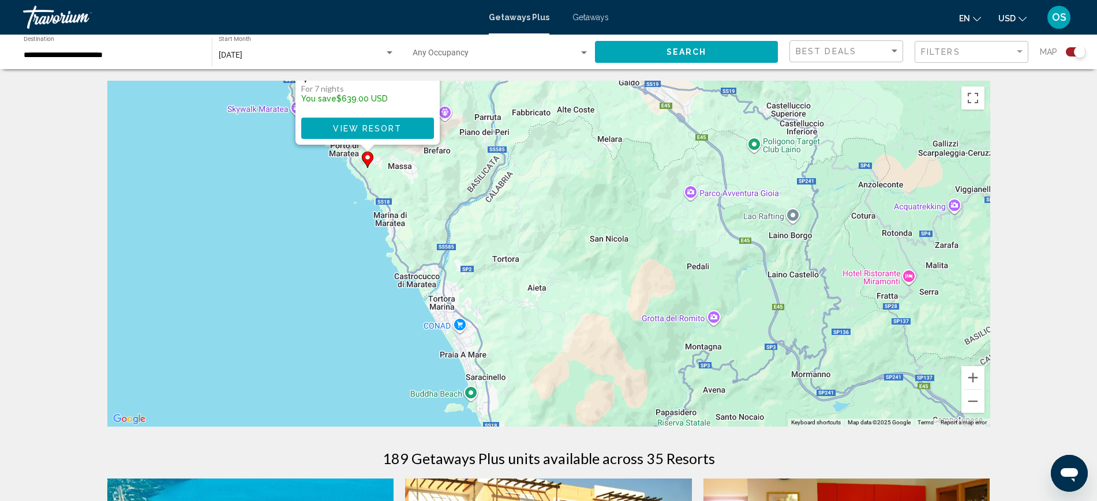
drag, startPoint x: 732, startPoint y: 324, endPoint x: 604, endPoint y: 152, distance: 214.8
click at [613, 158] on div "To activate drag with keyboard, press Alt + Enter. Once in keyboard drag state,…" at bounding box center [548, 254] width 883 height 346
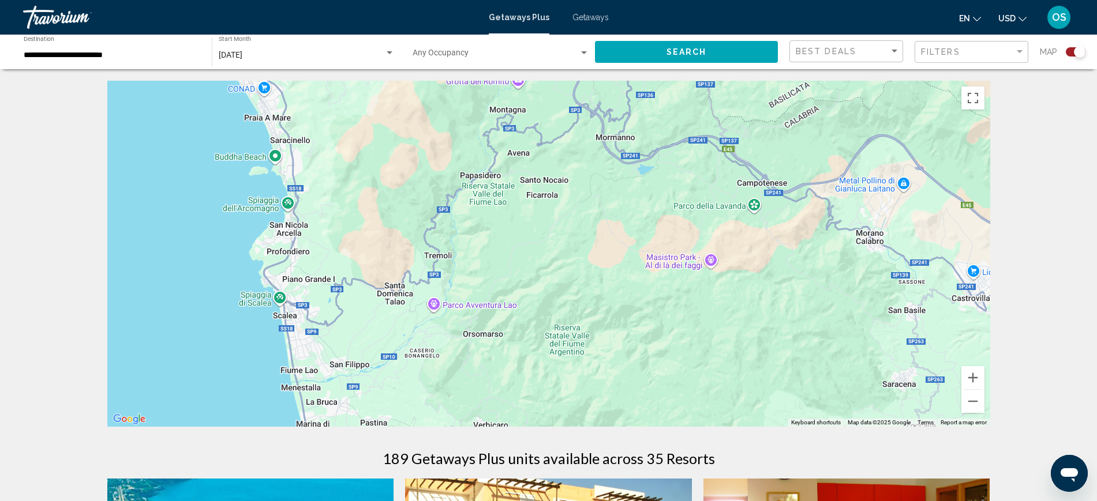
drag, startPoint x: 800, startPoint y: 230, endPoint x: 736, endPoint y: 104, distance: 140.6
click at [743, 112] on div "To activate drag with keyboard, press Alt + Enter. Once in keyboard drag state,…" at bounding box center [548, 254] width 883 height 346
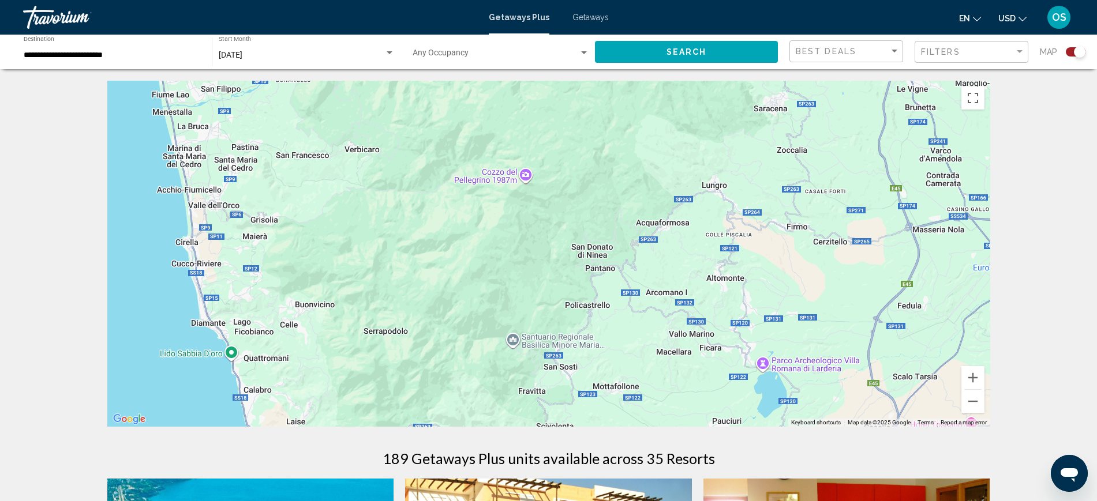
drag, startPoint x: 673, startPoint y: 316, endPoint x: 710, endPoint y: 140, distance: 179.7
click at [706, 163] on div "To activate drag with keyboard, press Alt + Enter. Once in keyboard drag state,…" at bounding box center [548, 254] width 883 height 346
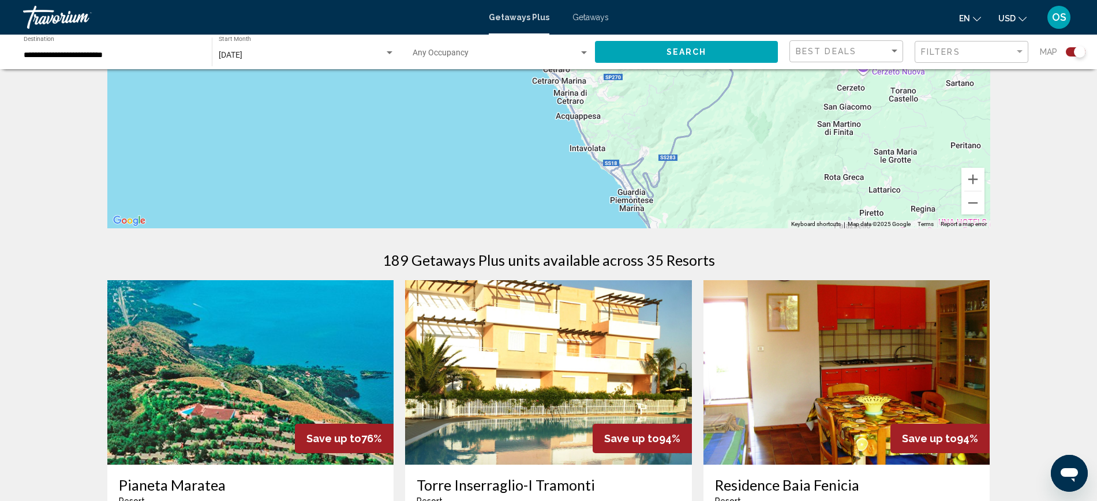
scroll to position [216, 0]
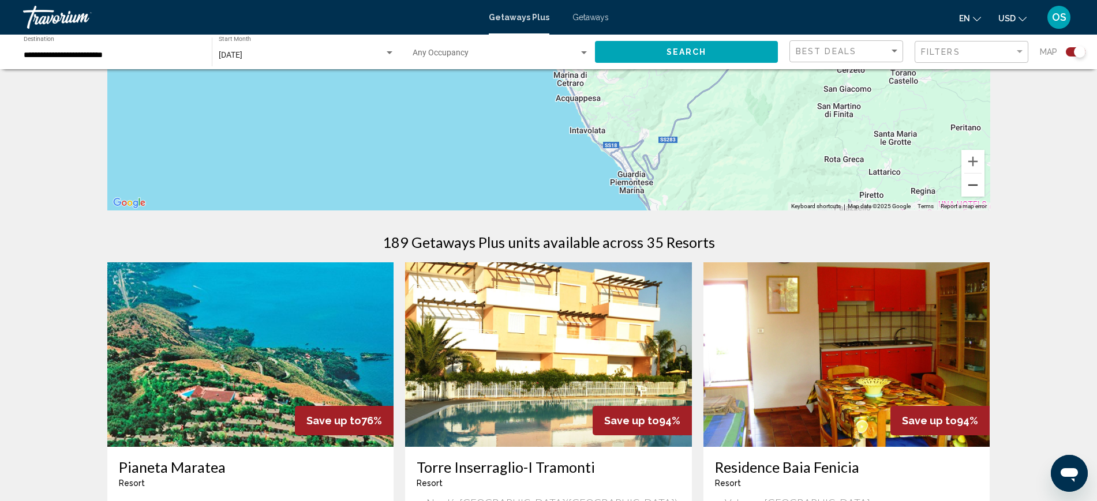
click at [975, 186] on button "Zoom out" at bounding box center [972, 185] width 23 height 23
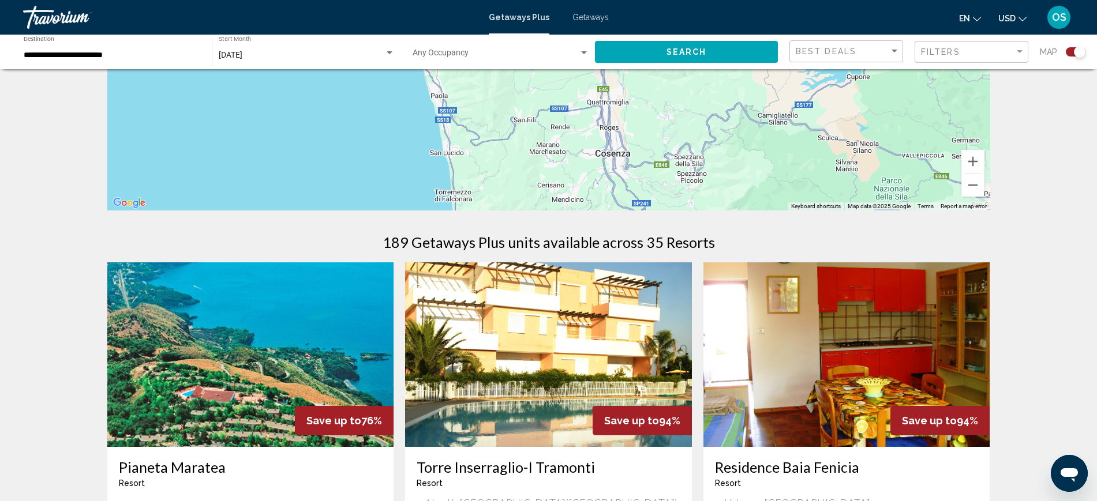
drag, startPoint x: 832, startPoint y: 149, endPoint x: 632, endPoint y: 34, distance: 231.0
click at [628, 14] on div "**********" at bounding box center [548, 34] width 1097 height 501
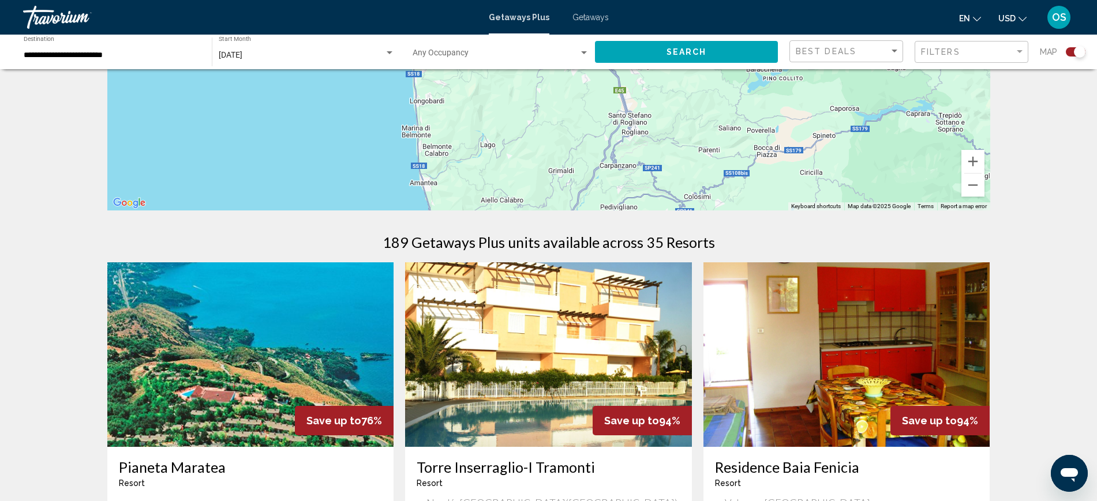
drag, startPoint x: 642, startPoint y: 148, endPoint x: 606, endPoint y: -15, distance: 167.1
click at [606, 0] on html "**********" at bounding box center [548, 34] width 1097 height 501
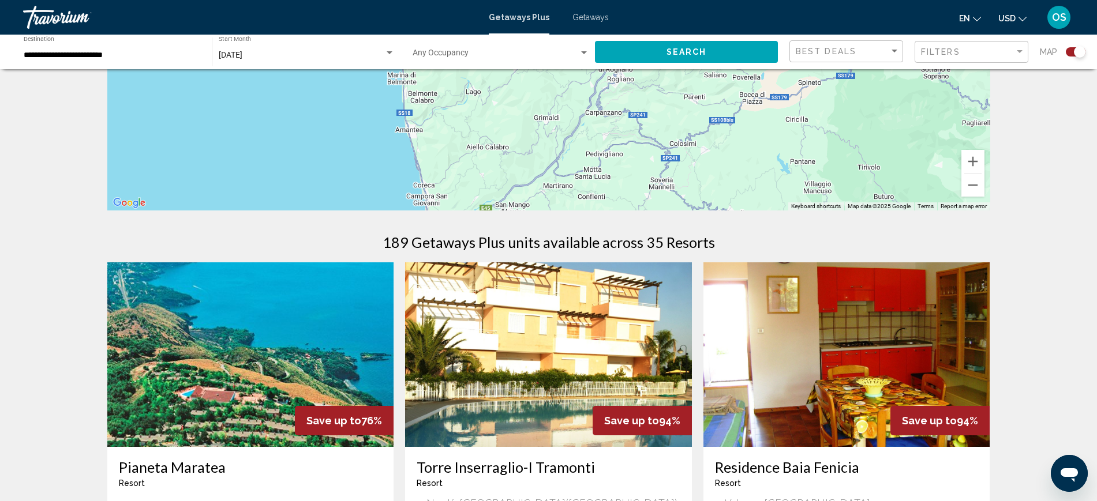
drag, startPoint x: 708, startPoint y: 123, endPoint x: 689, endPoint y: 37, distance: 88.6
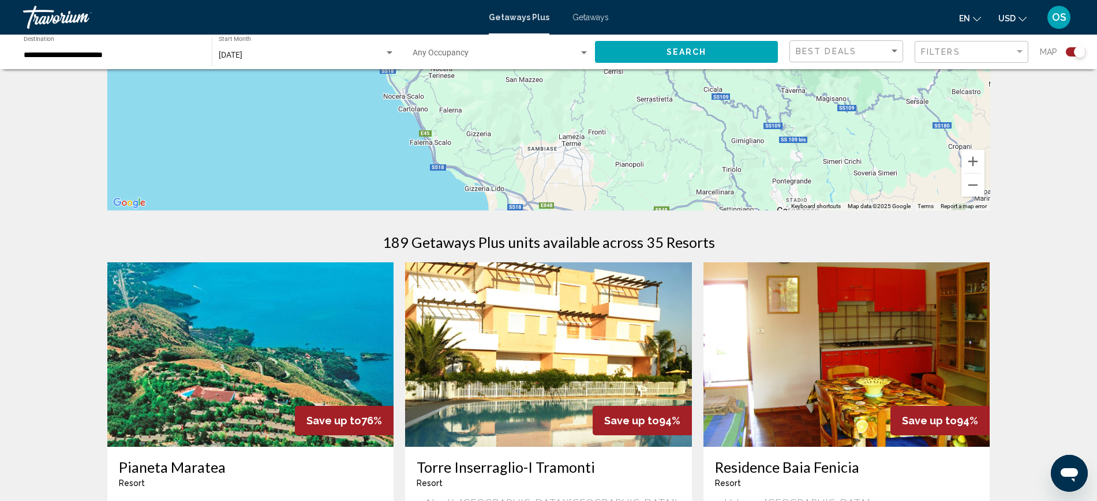
drag, startPoint x: 771, startPoint y: 122, endPoint x: 741, endPoint y: 43, distance: 84.3
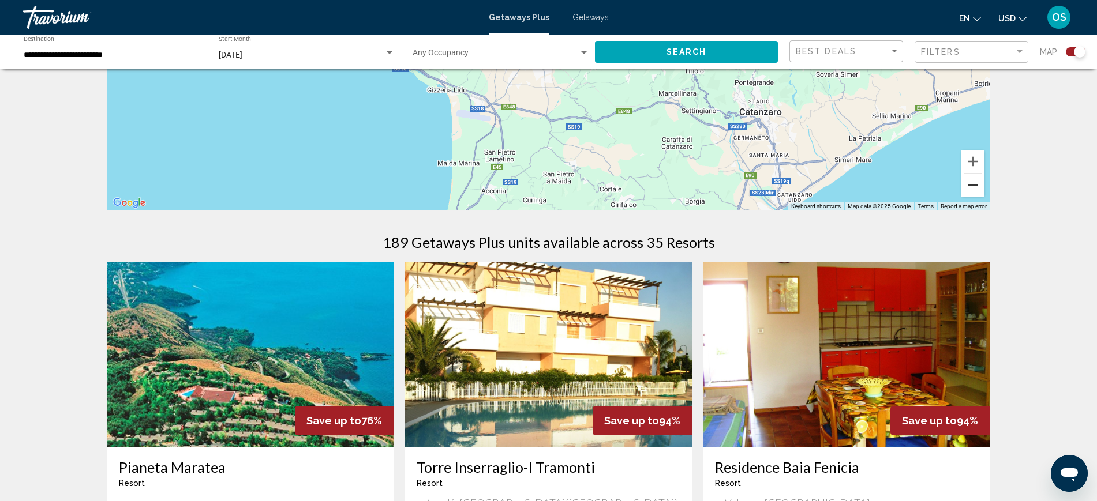
click at [976, 189] on button "Zoom out" at bounding box center [972, 185] width 23 height 23
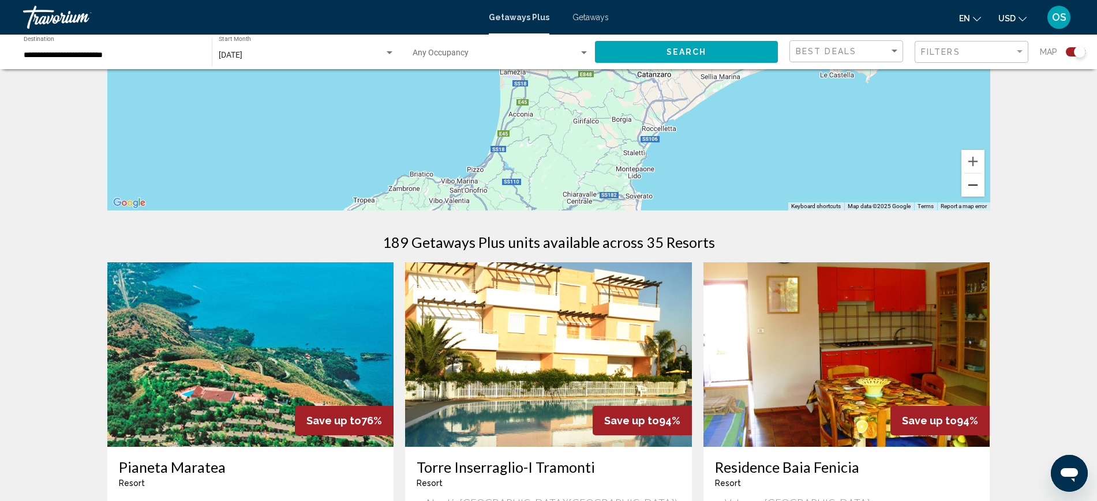
click at [975, 186] on button "Zoom out" at bounding box center [972, 185] width 23 height 23
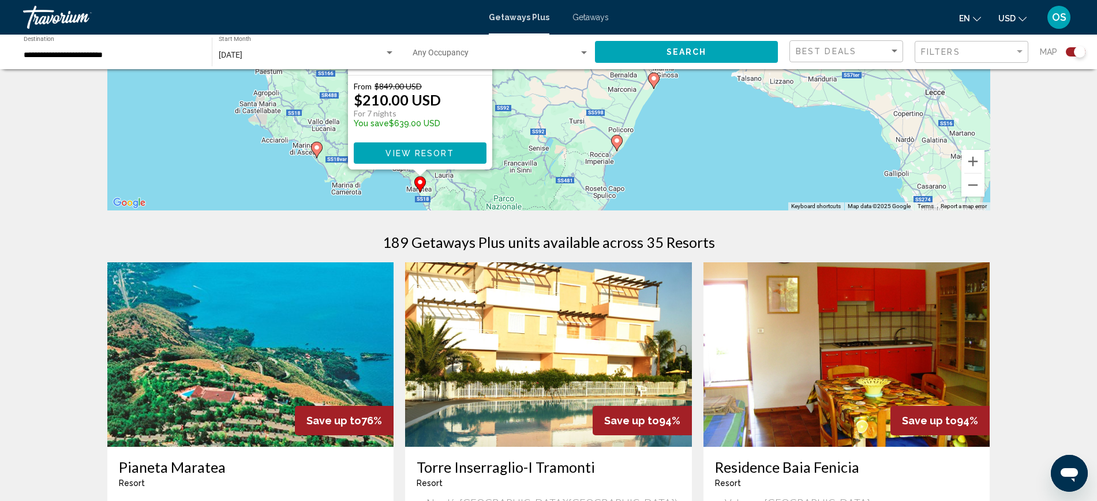
click at [615, 142] on image "Main content" at bounding box center [616, 140] width 7 height 7
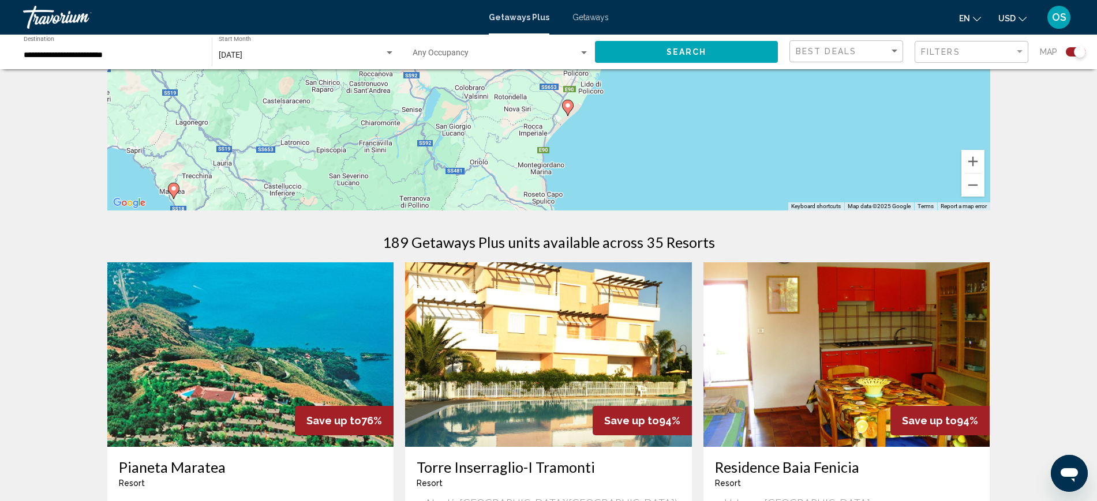
drag, startPoint x: 618, startPoint y: 160, endPoint x: 631, endPoint y: 213, distance: 54.6
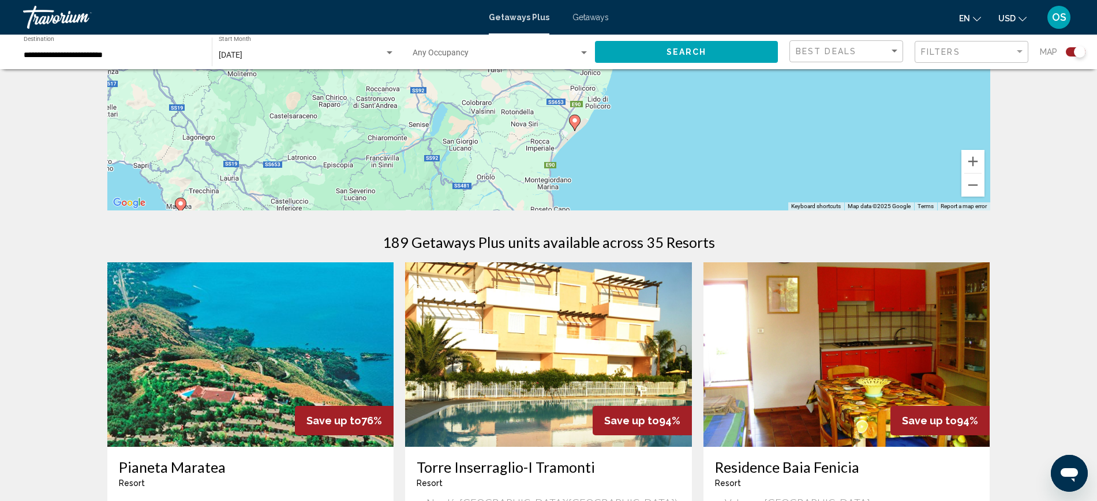
click at [575, 121] on image "Main content" at bounding box center [574, 120] width 7 height 7
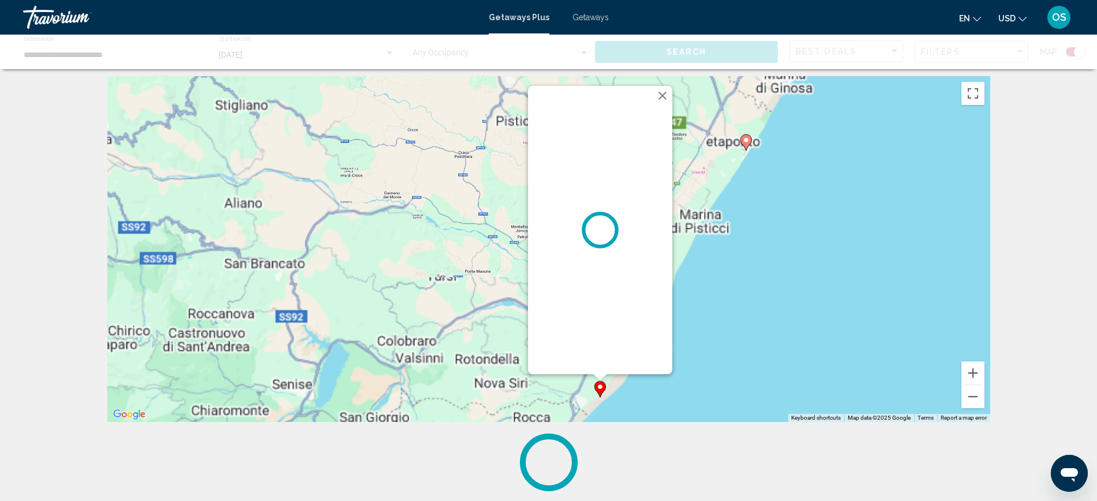
scroll to position [0, 0]
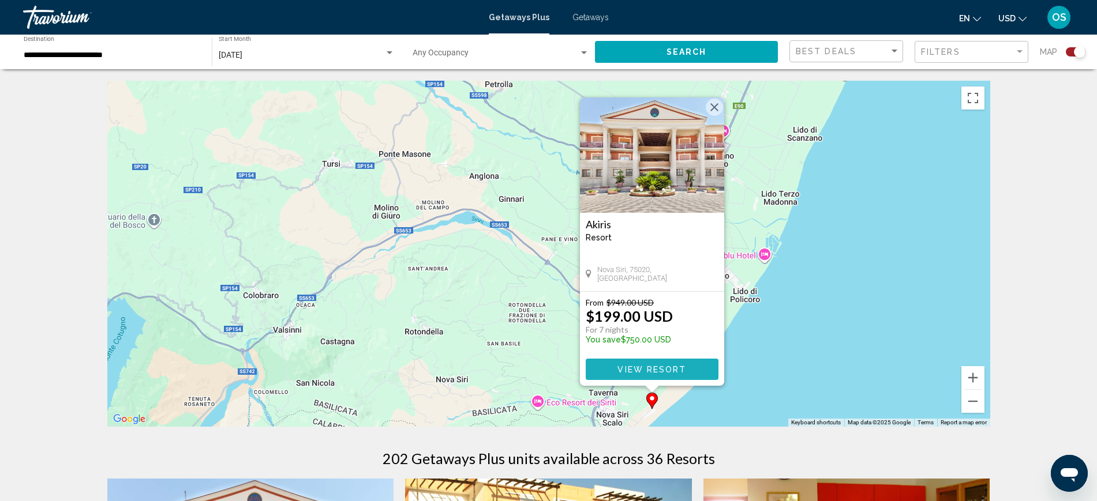
click at [689, 366] on button "View Resort" at bounding box center [652, 369] width 133 height 21
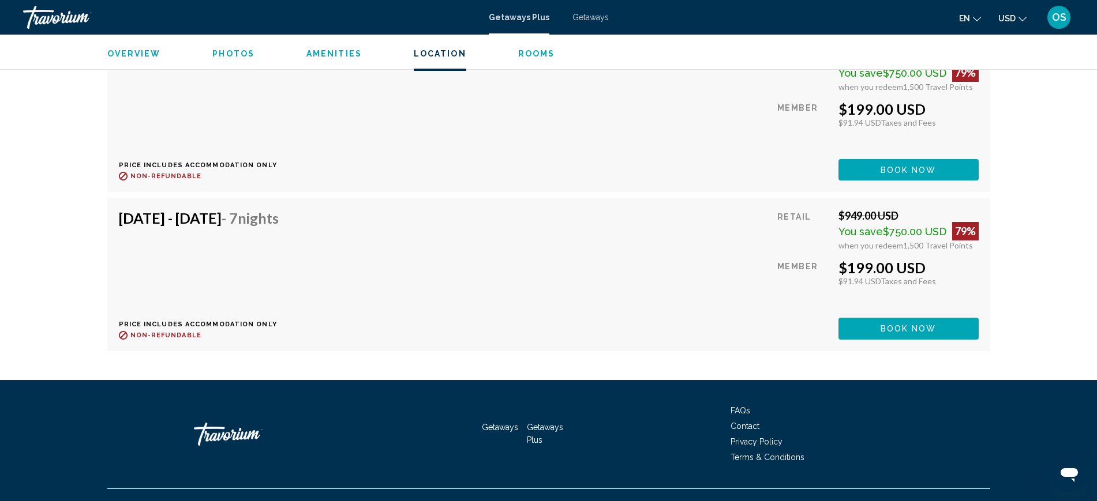
scroll to position [2077, 0]
